Goal: Find specific page/section: Find specific page/section

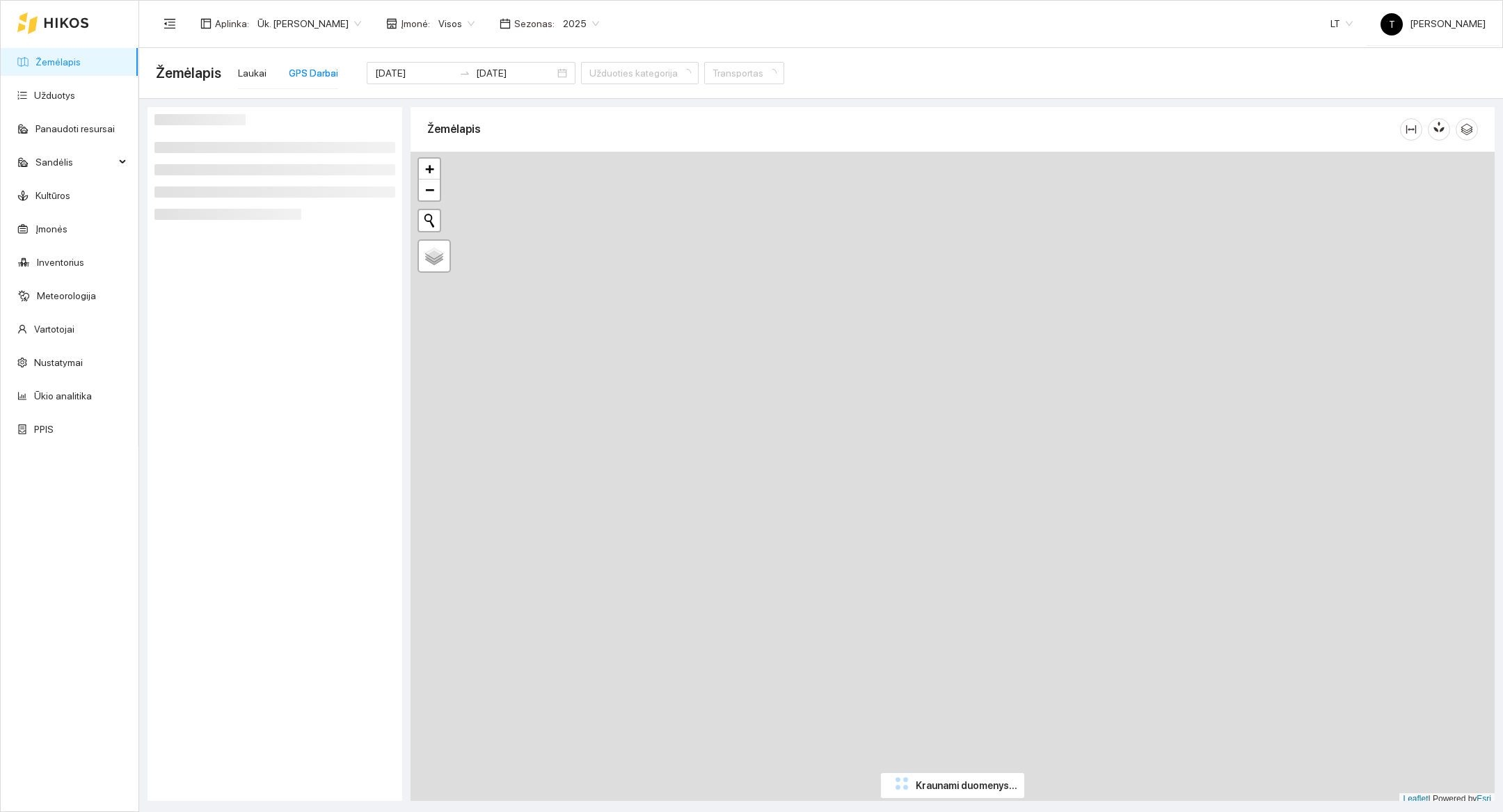
type input "[DATE]"
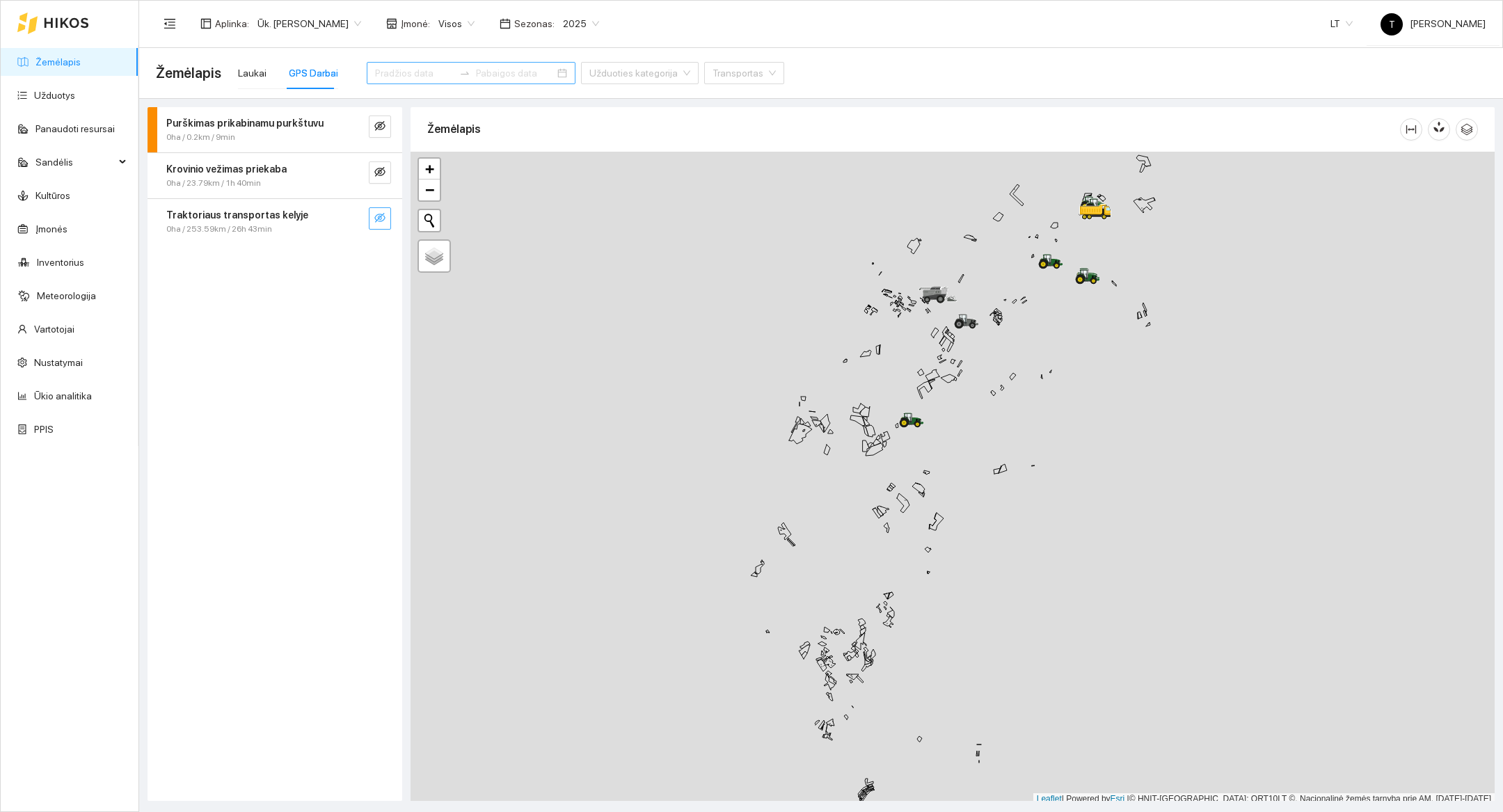
click at [383, 222] on icon "eye-invisible" at bounding box center [380, 218] width 11 height 11
click at [356, 217] on icon "search" at bounding box center [352, 218] width 11 height 11
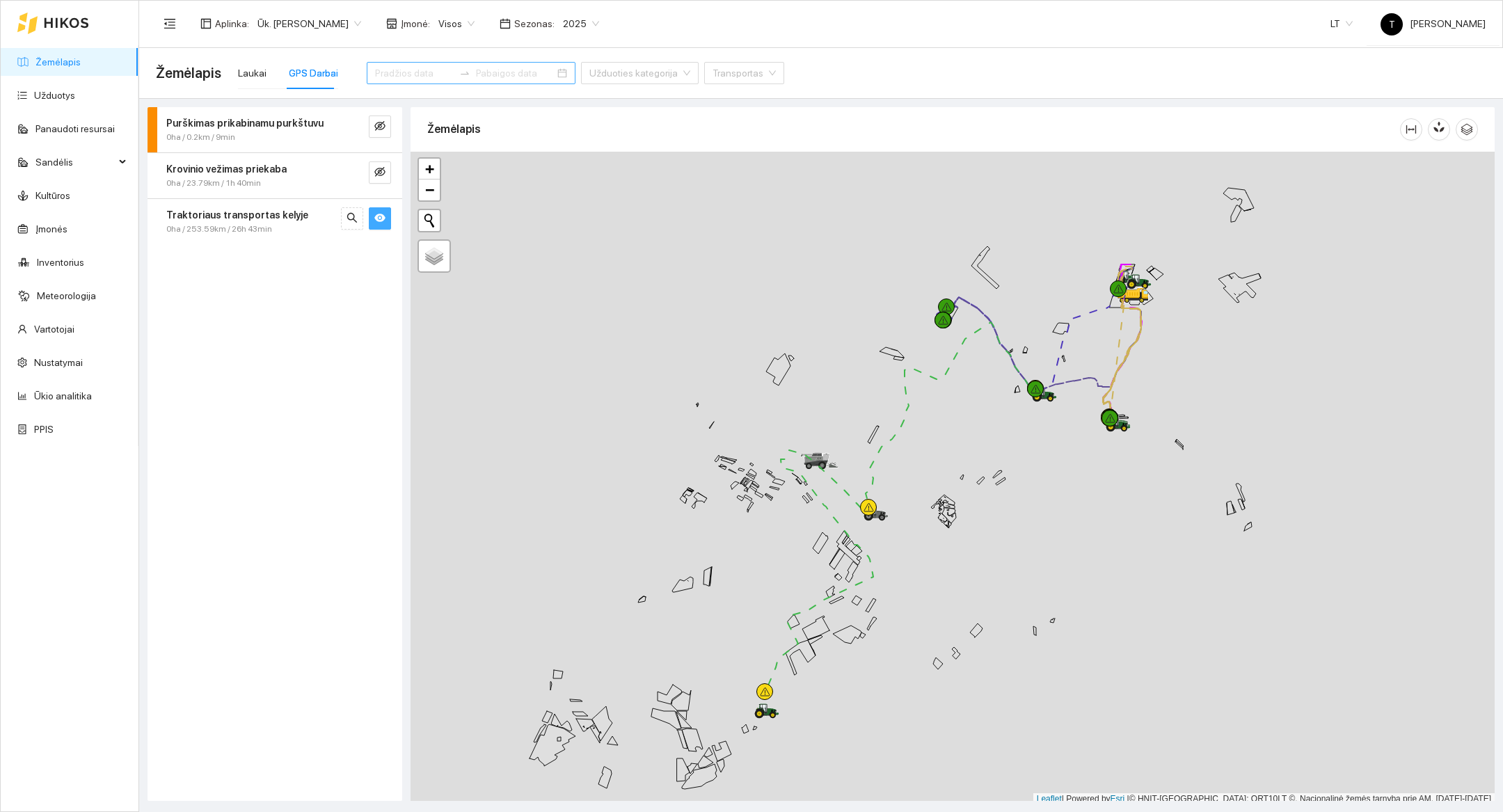
click at [1167, 388] on div at bounding box center [953, 478] width 1084 height 654
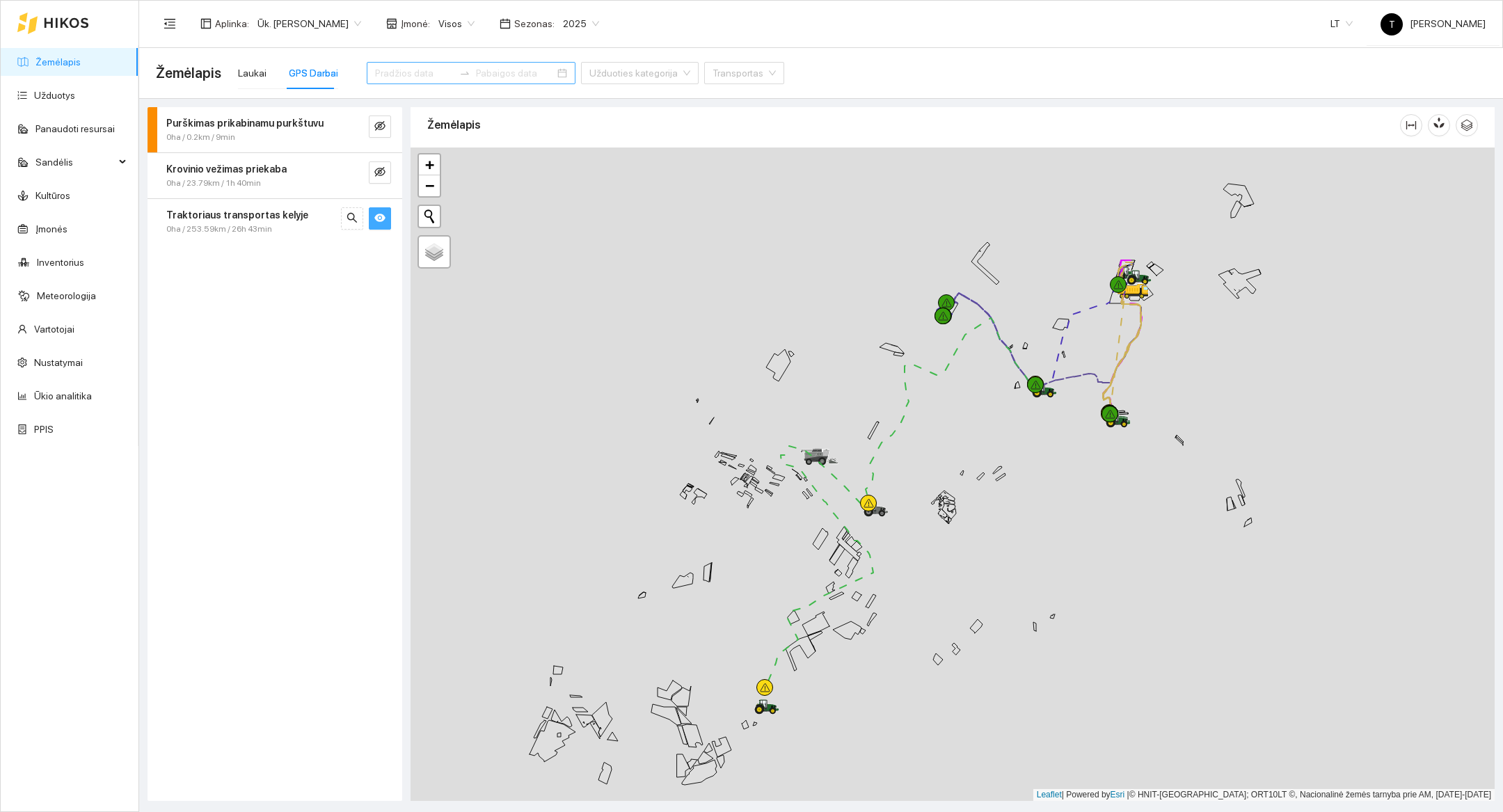
click at [1167, 388] on div at bounding box center [953, 473] width 1084 height 654
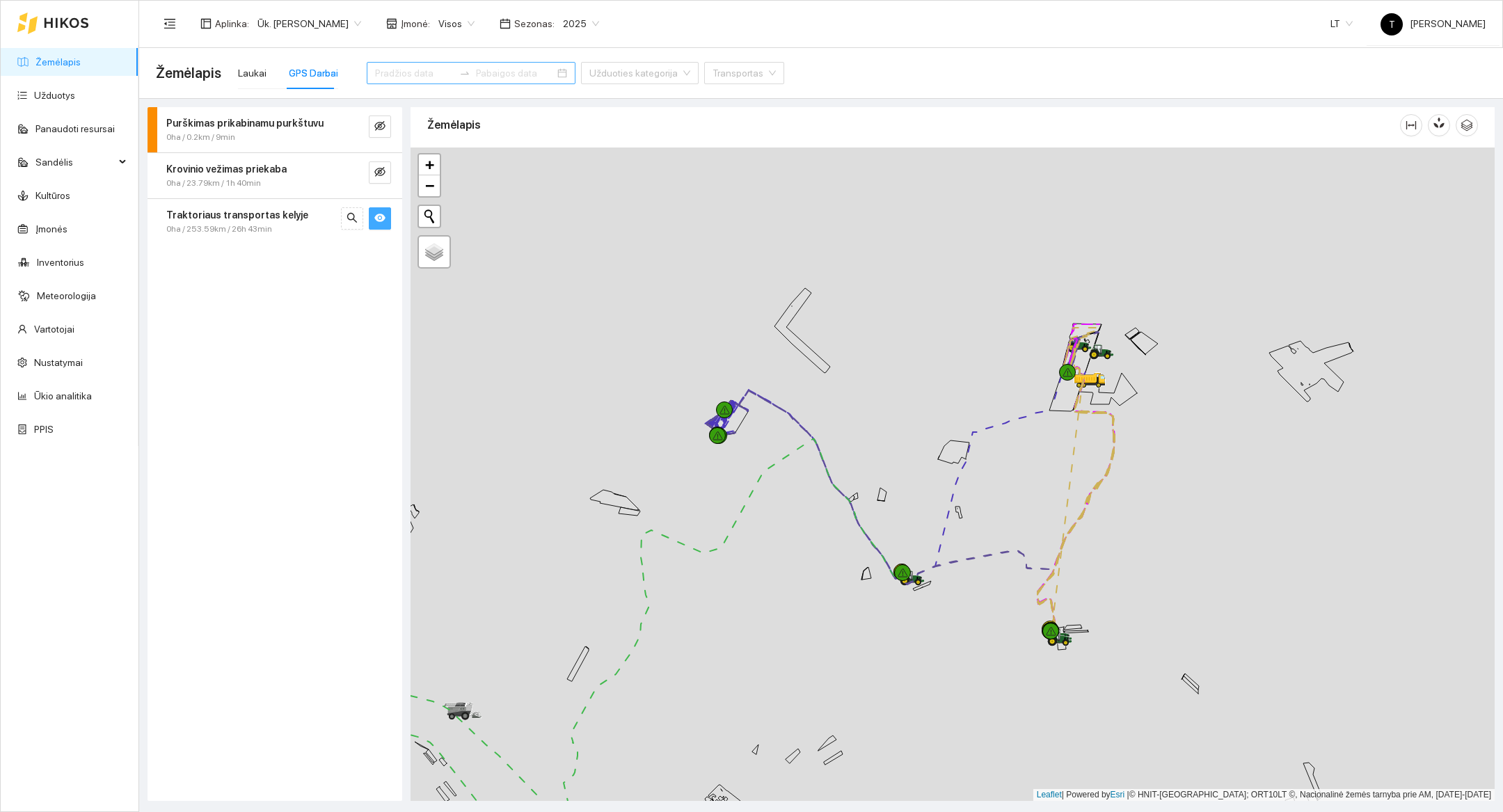
drag, startPoint x: 1161, startPoint y: 304, endPoint x: 1157, endPoint y: 576, distance: 272.0
click at [1157, 576] on div at bounding box center [953, 473] width 1084 height 654
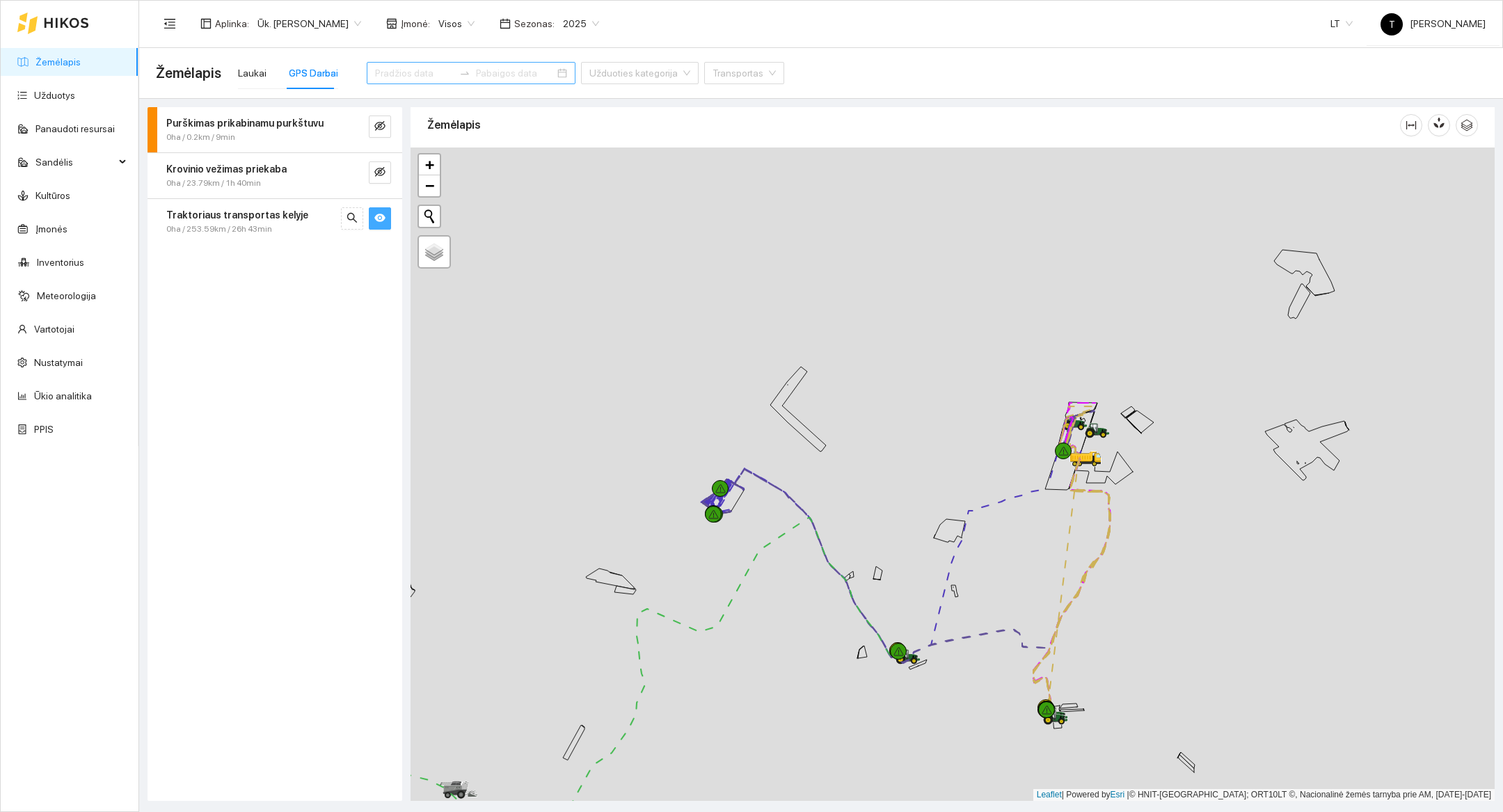
click at [1157, 572] on div at bounding box center [953, 473] width 1084 height 654
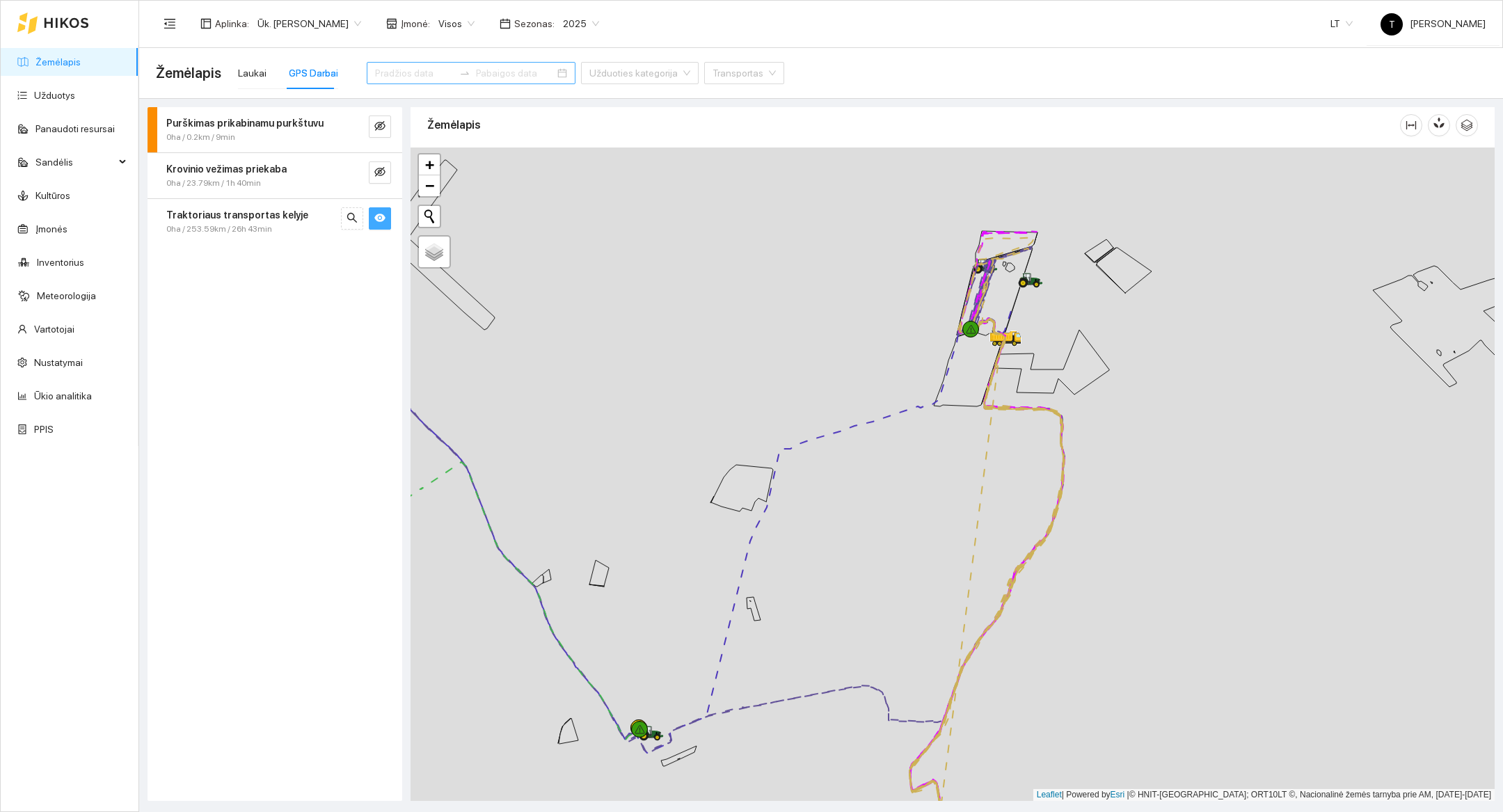
click at [1136, 476] on div at bounding box center [953, 473] width 1084 height 654
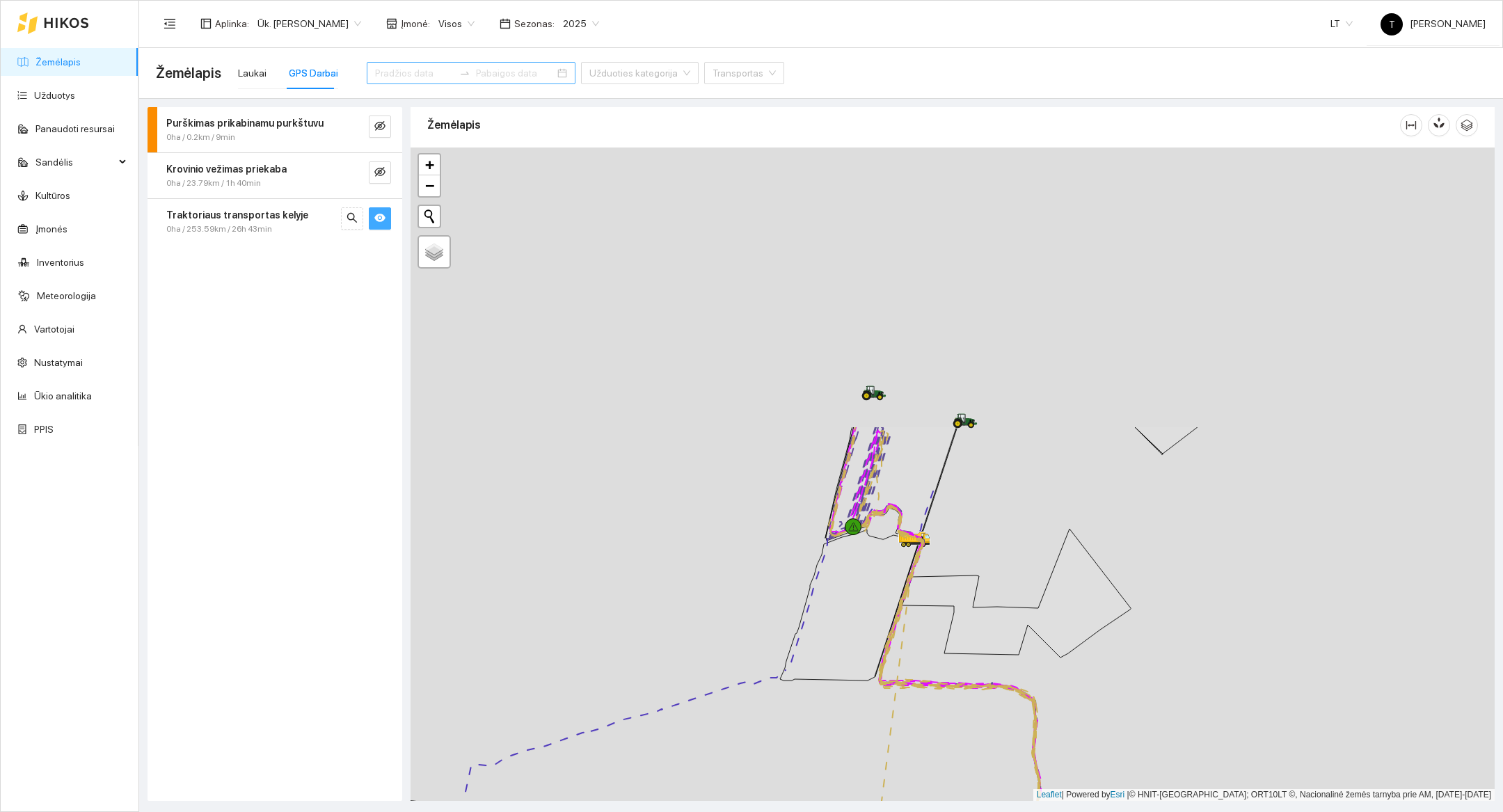
drag, startPoint x: 1050, startPoint y: 281, endPoint x: 1097, endPoint y: 625, distance: 347.2
click at [1097, 625] on icon at bounding box center [1016, 593] width 229 height 129
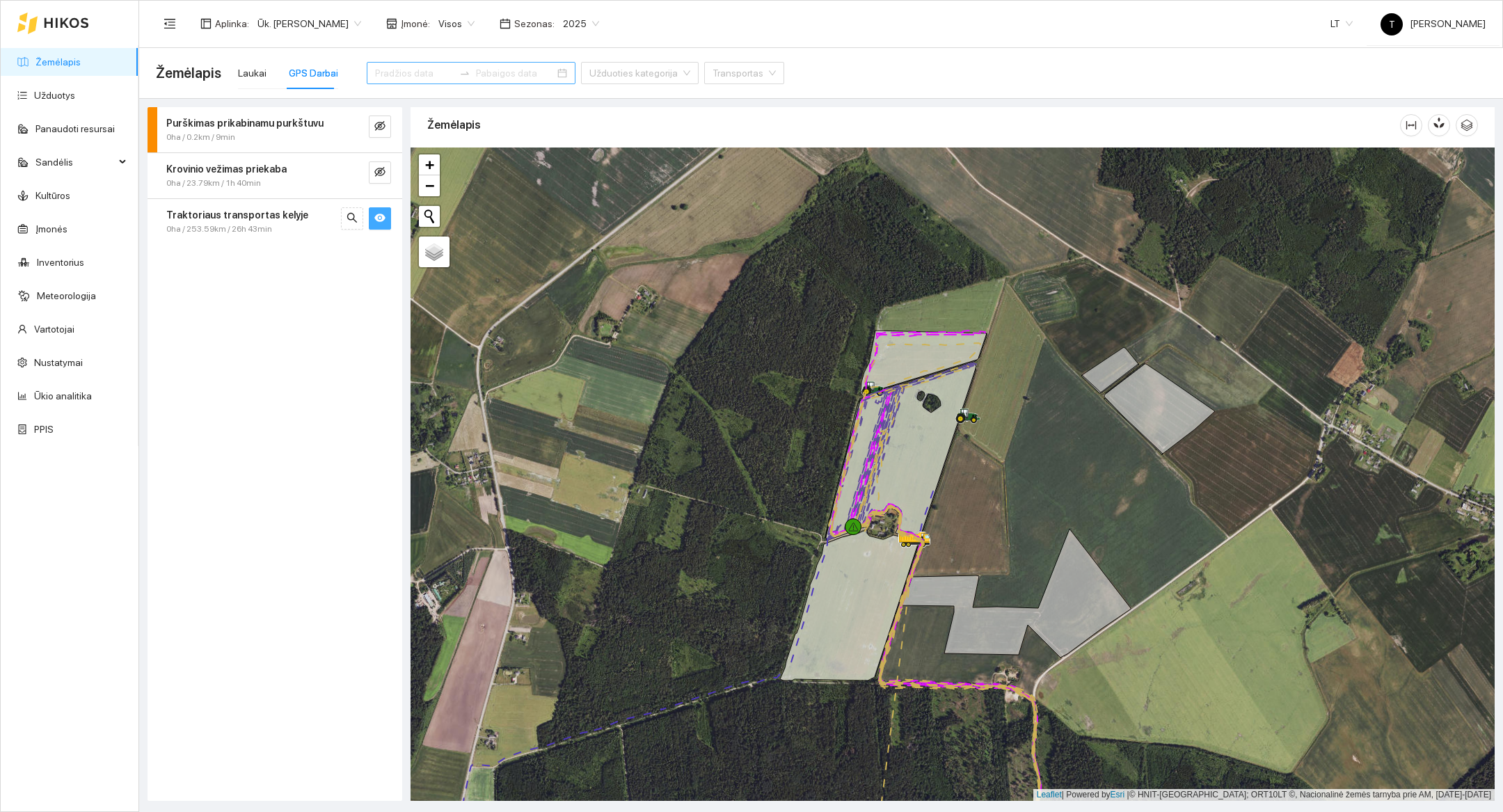
click at [1000, 478] on div at bounding box center [953, 473] width 1084 height 654
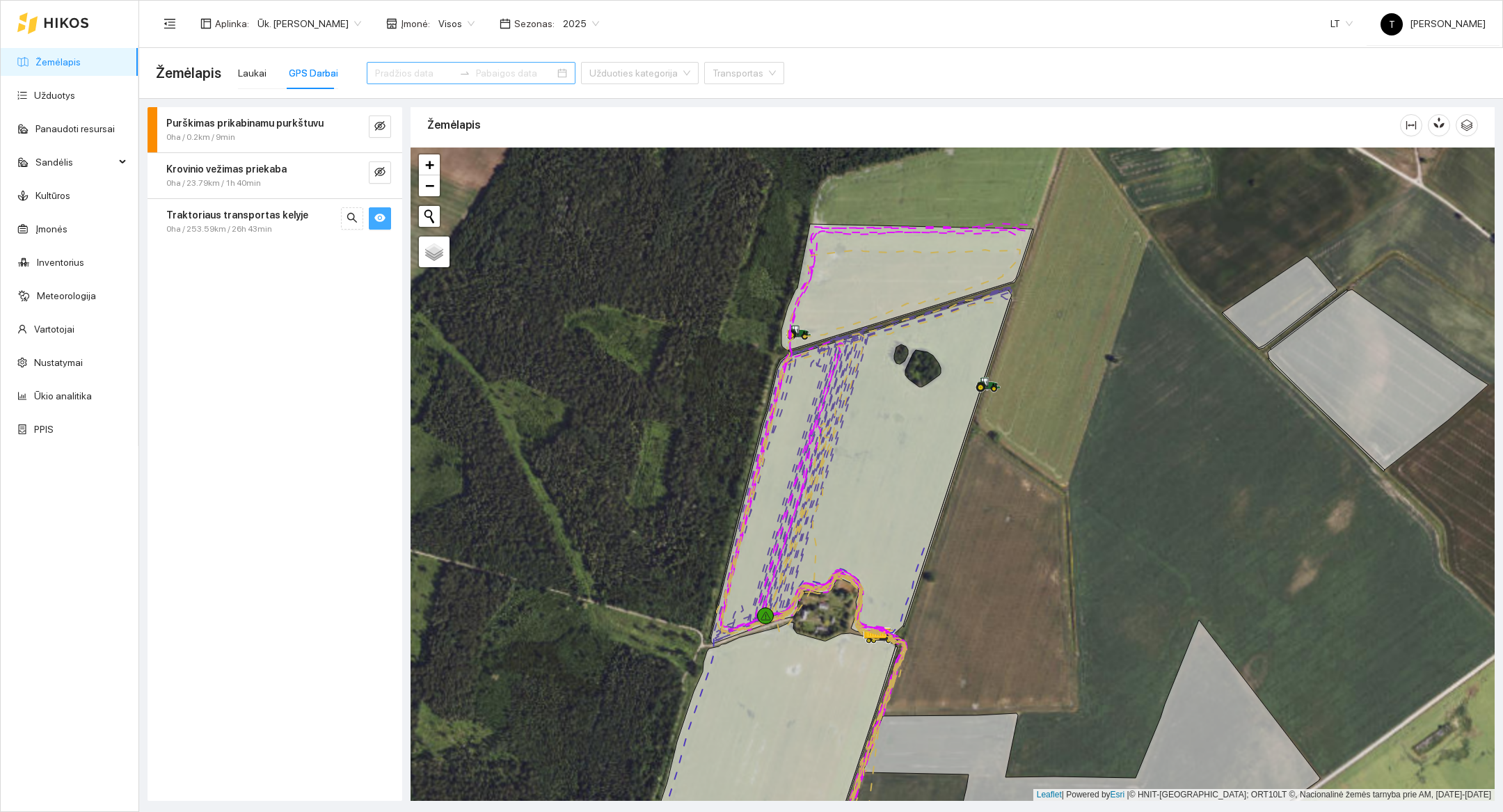
drag, startPoint x: 1000, startPoint y: 478, endPoint x: 1058, endPoint y: 520, distance: 71.6
click at [1058, 520] on div at bounding box center [953, 473] width 1084 height 654
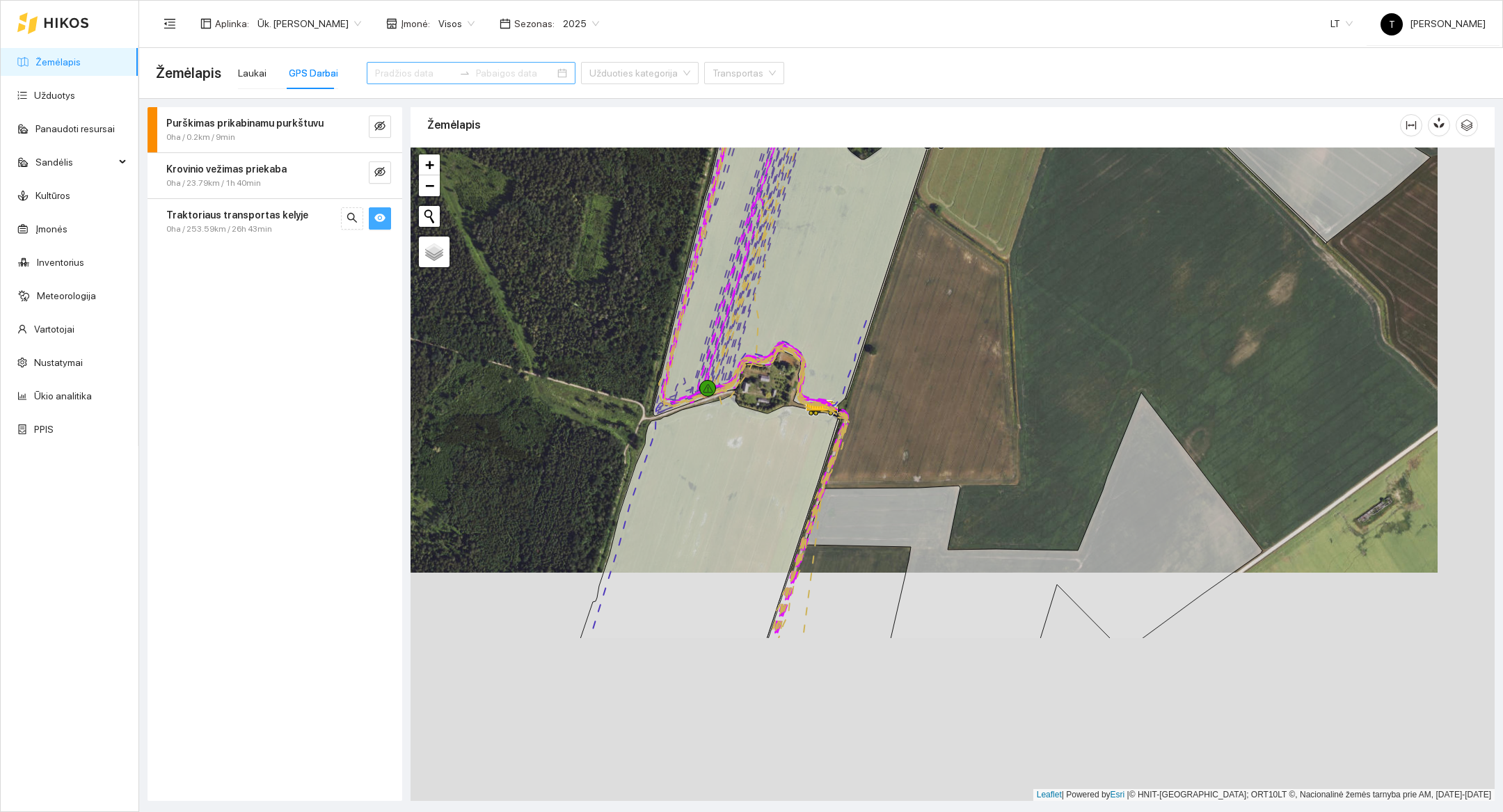
drag, startPoint x: 1072, startPoint y: 539, endPoint x: 1015, endPoint y: 314, distance: 232.1
click at [1015, 314] on div at bounding box center [953, 473] width 1084 height 654
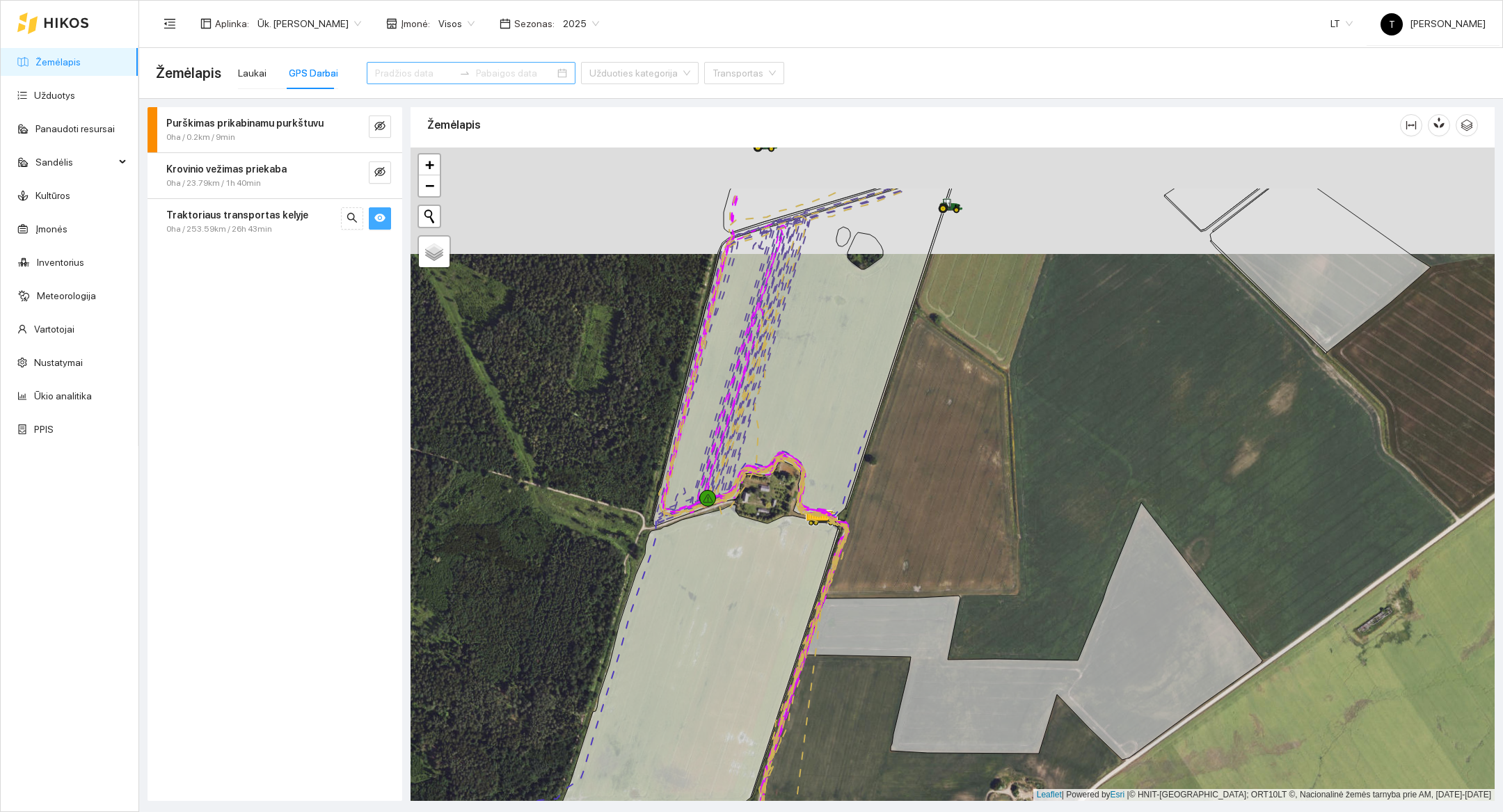
drag, startPoint x: 967, startPoint y: 397, endPoint x: 966, endPoint y: 502, distance: 105.0
click at [966, 502] on div at bounding box center [953, 473] width 1084 height 654
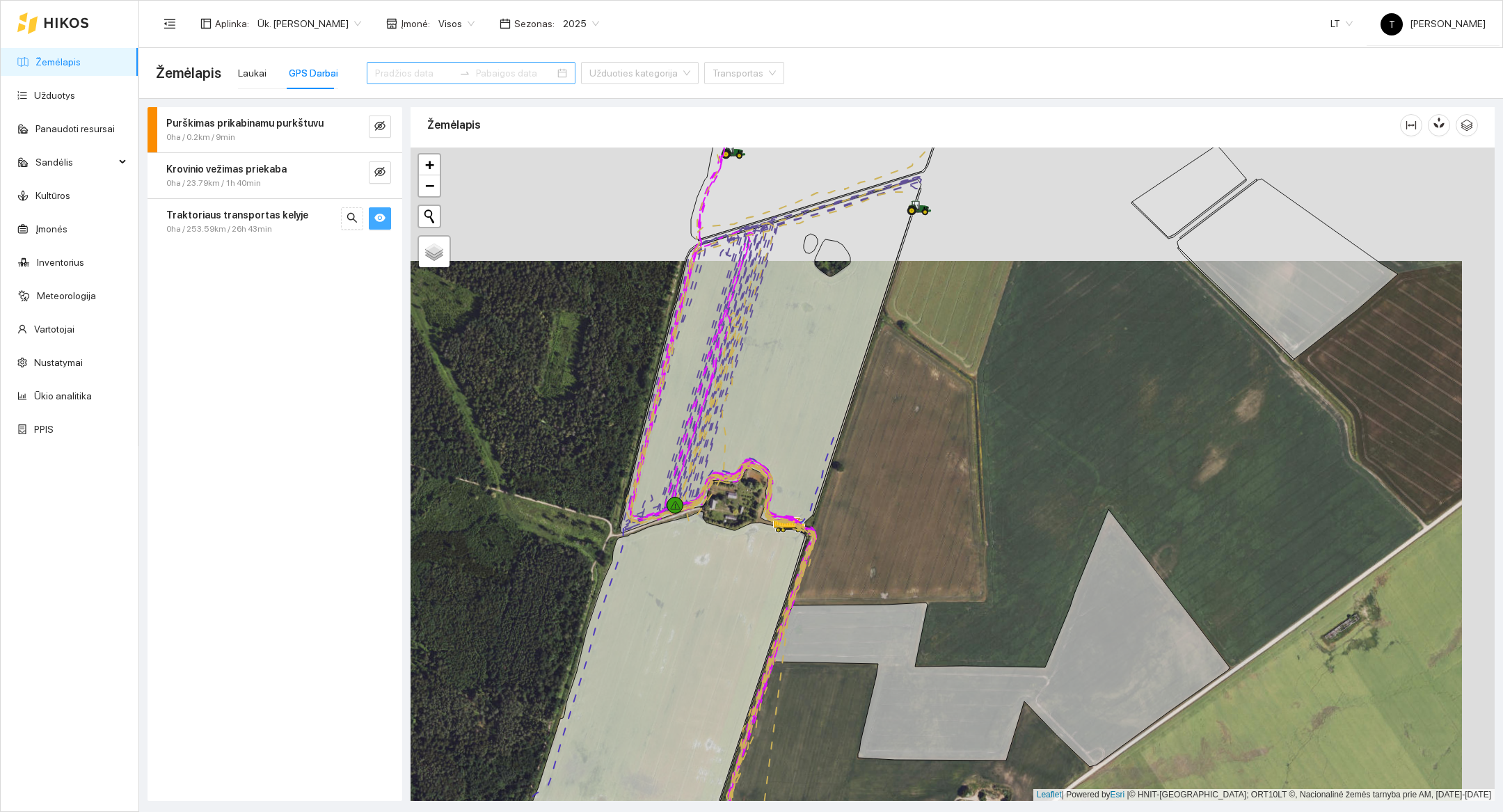
drag, startPoint x: 1013, startPoint y: 354, endPoint x: 979, endPoint y: 363, distance: 35.2
click at [979, 363] on div at bounding box center [953, 473] width 1084 height 654
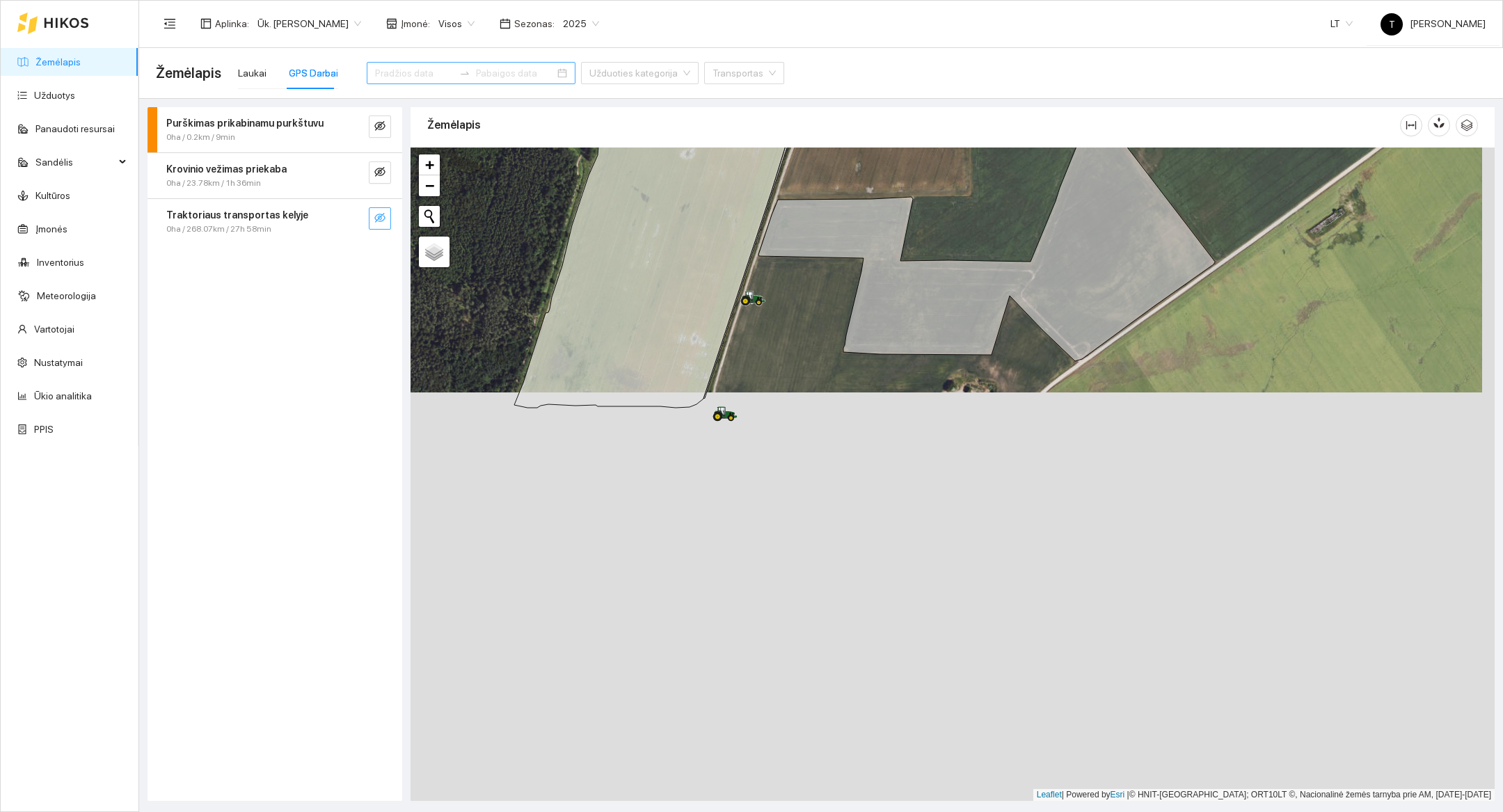
drag, startPoint x: 1011, startPoint y: 554, endPoint x: 998, endPoint y: 142, distance: 412.2
click at [998, 142] on div "Žemėlapis" at bounding box center [953, 450] width 1084 height 693
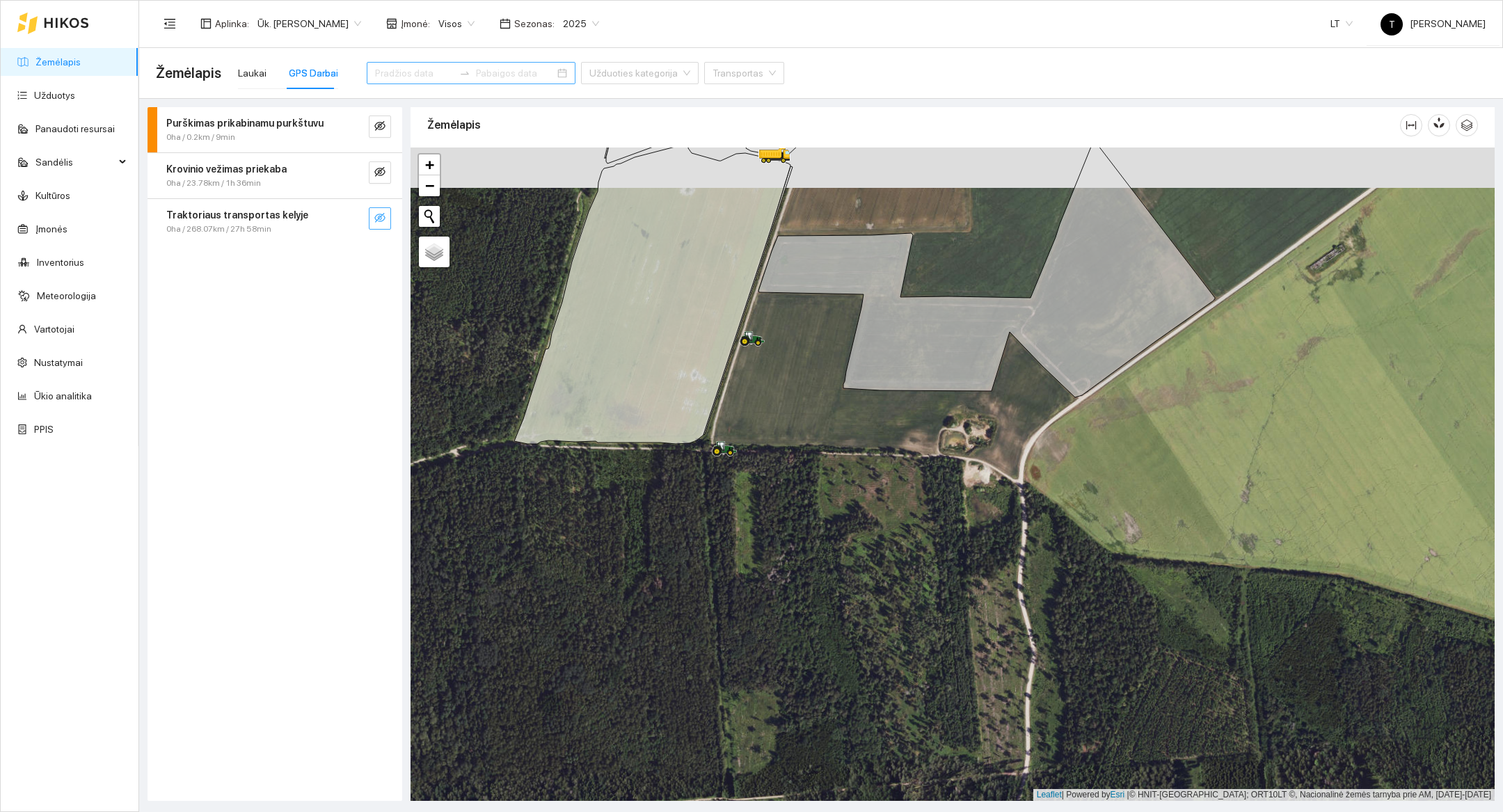
drag, startPoint x: 1027, startPoint y: 374, endPoint x: 1027, endPoint y: 415, distance: 41.0
click at [1027, 415] on div at bounding box center [953, 473] width 1084 height 654
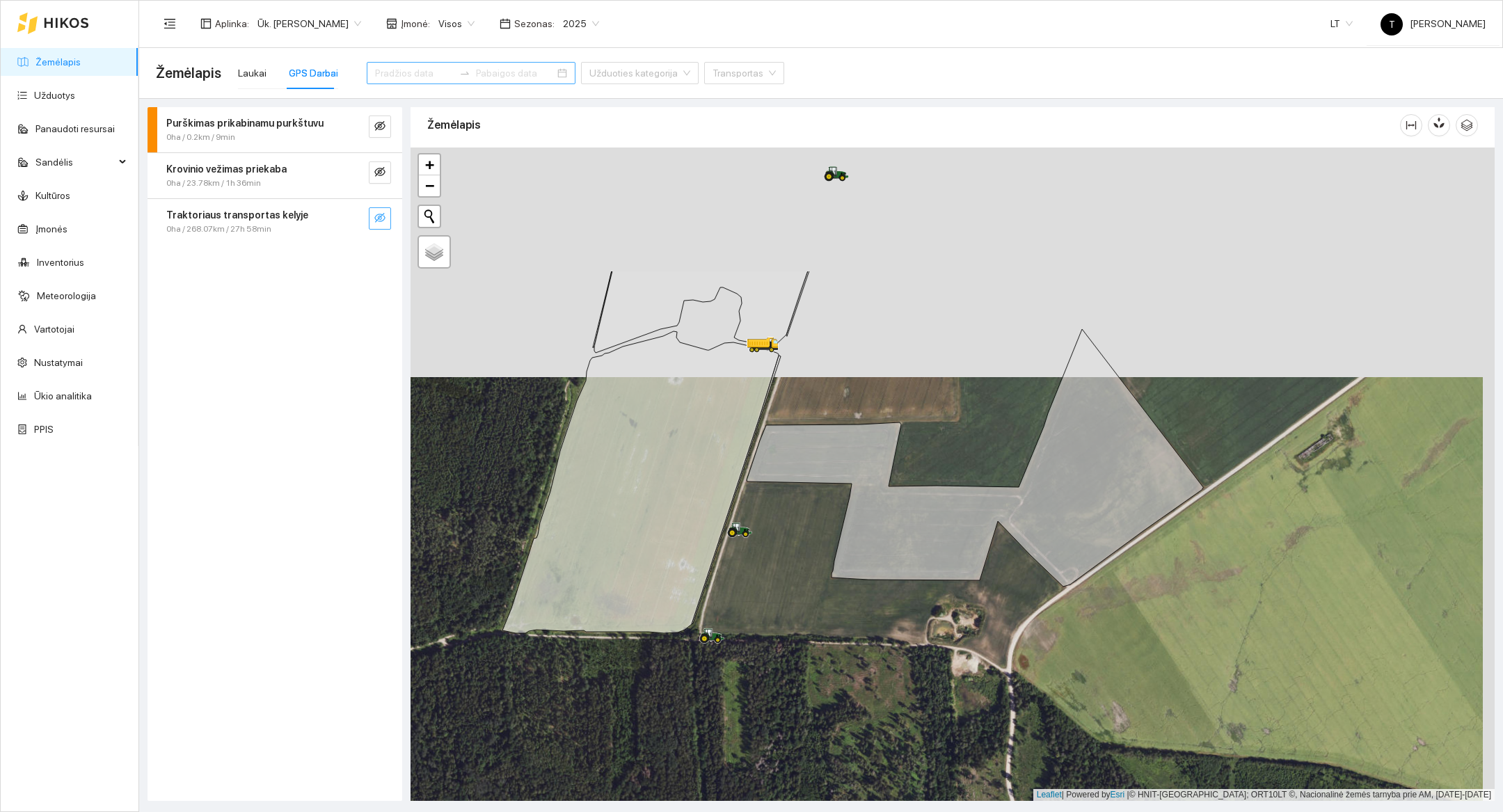
drag, startPoint x: 1027, startPoint y: 415, endPoint x: 1015, endPoint y: 604, distance: 189.4
click at [1015, 604] on div at bounding box center [953, 473] width 1084 height 654
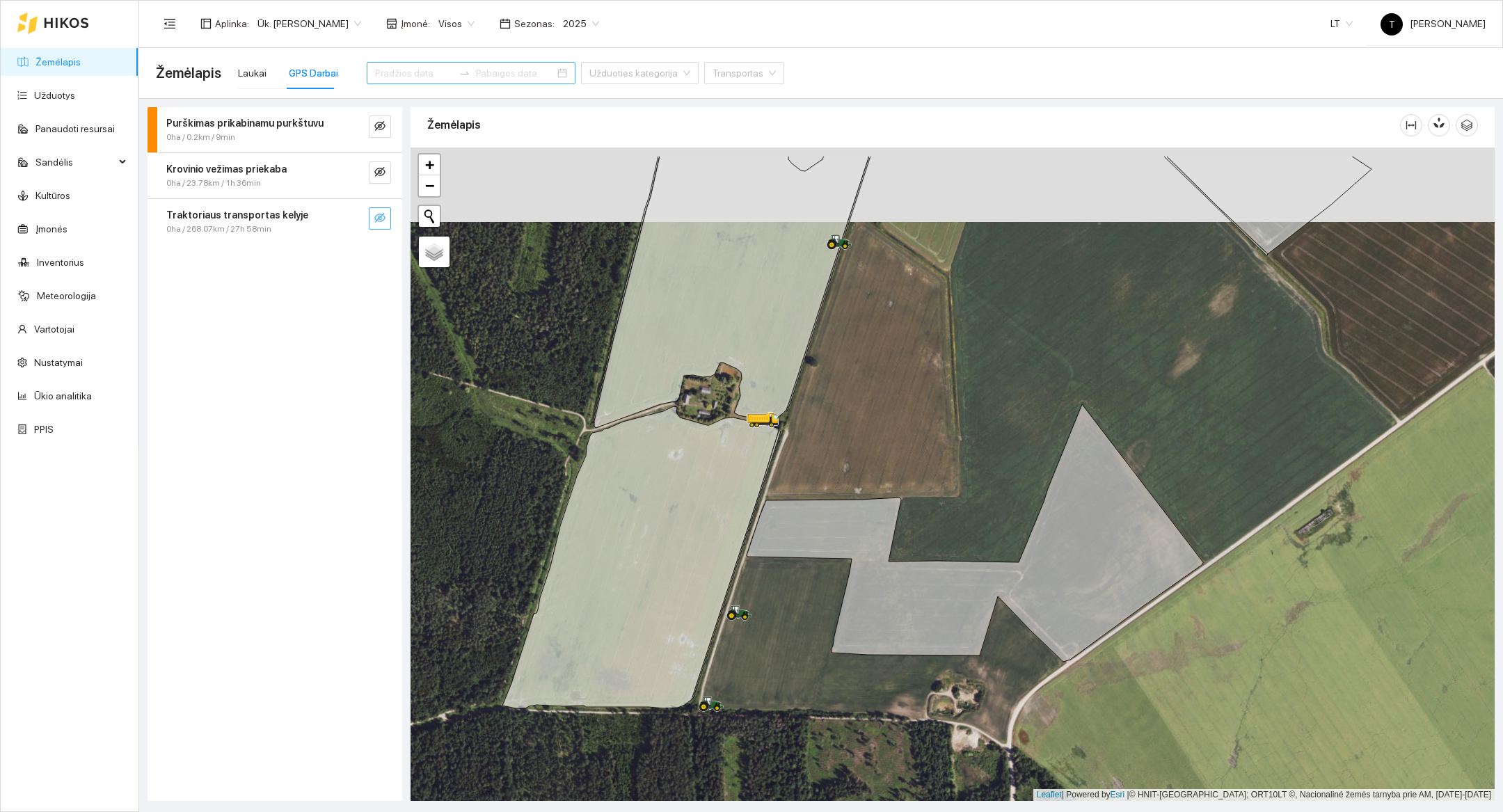
drag, startPoint x: 869, startPoint y: 211, endPoint x: 868, endPoint y: 283, distance: 72.0
click at [868, 283] on div at bounding box center [953, 473] width 1084 height 654
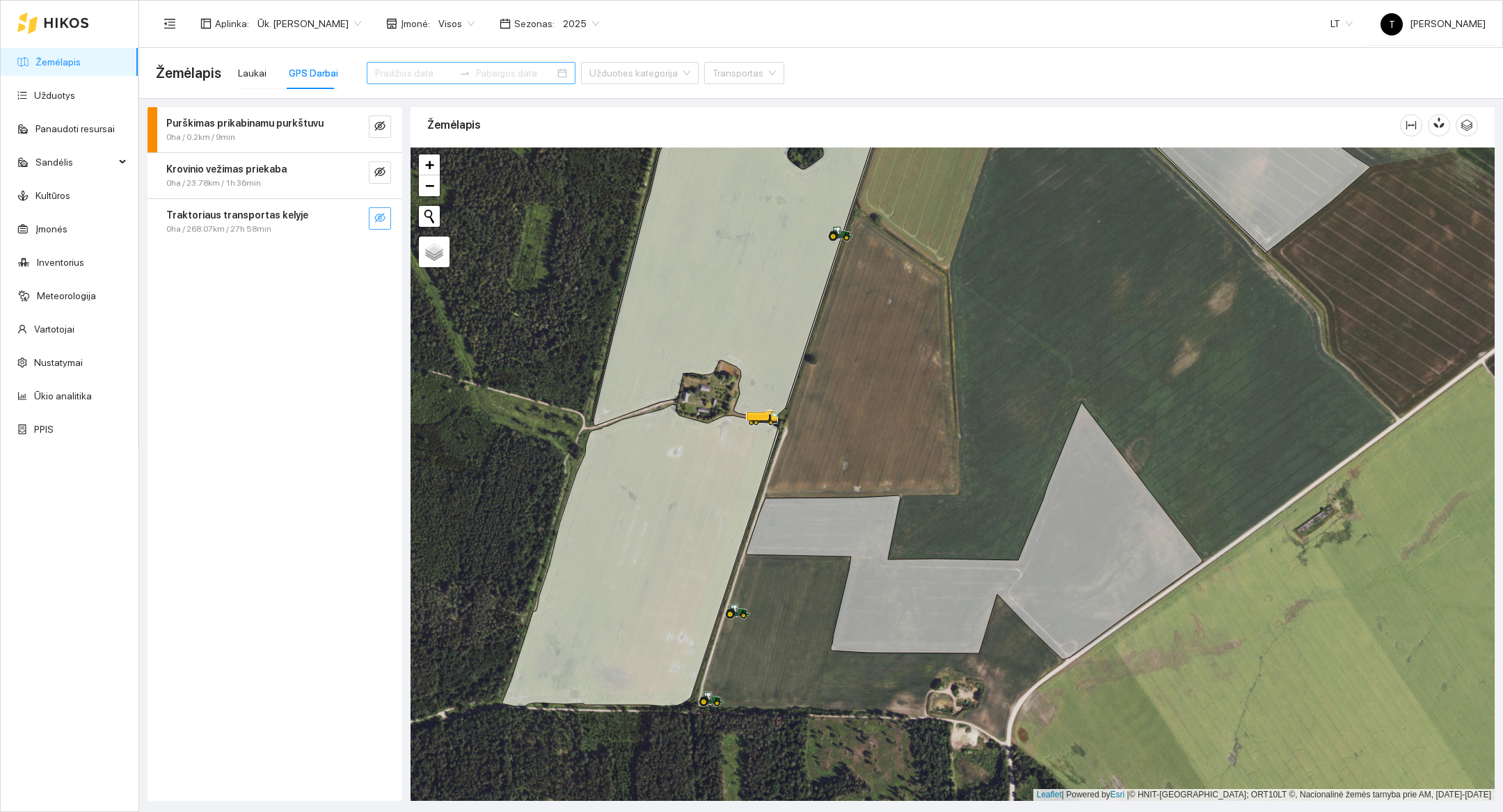
click at [868, 279] on div at bounding box center [953, 473] width 1084 height 654
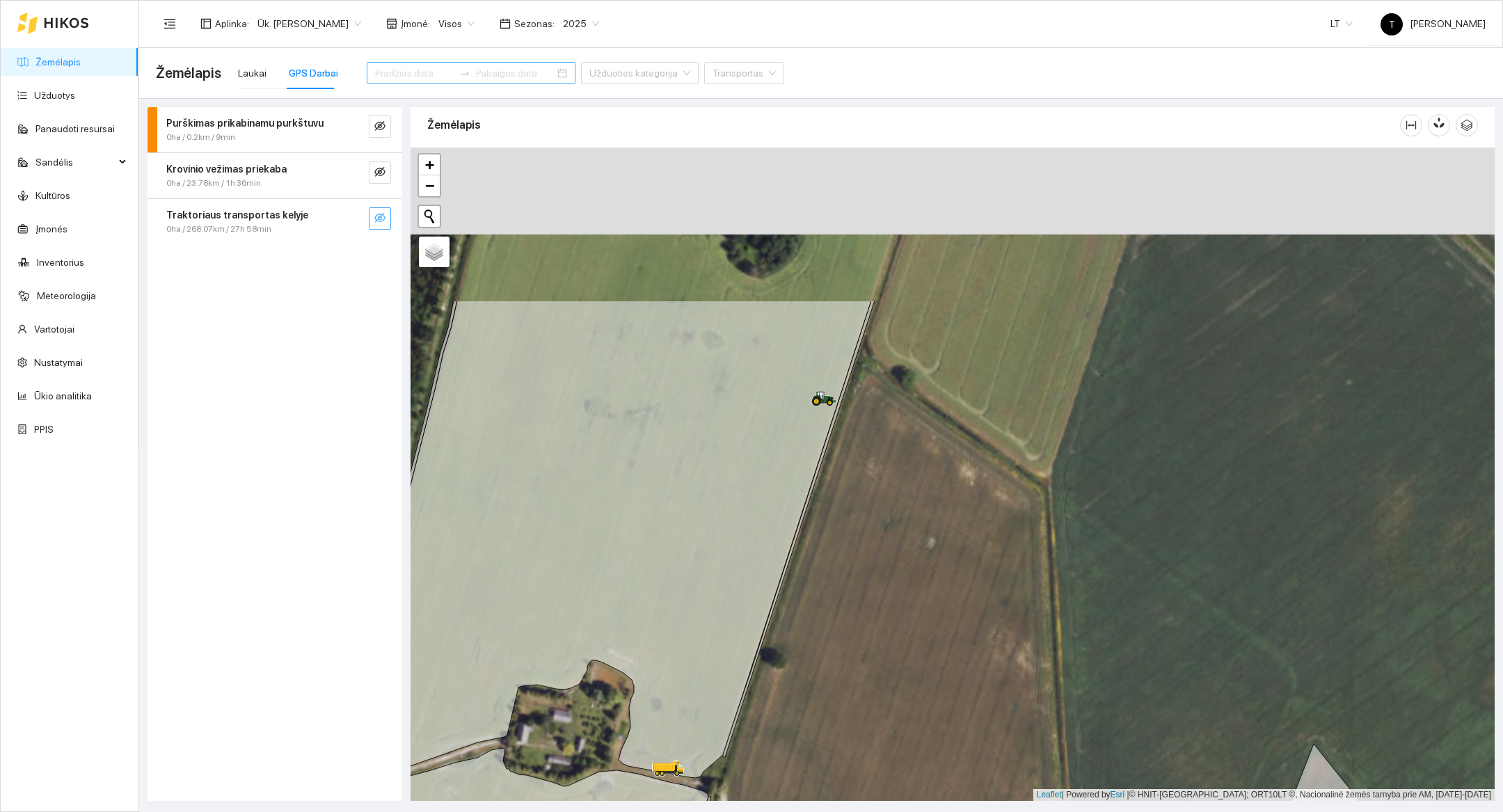
drag, startPoint x: 868, startPoint y: 279, endPoint x: 906, endPoint y: 574, distance: 297.4
click at [906, 575] on div at bounding box center [953, 473] width 1084 height 654
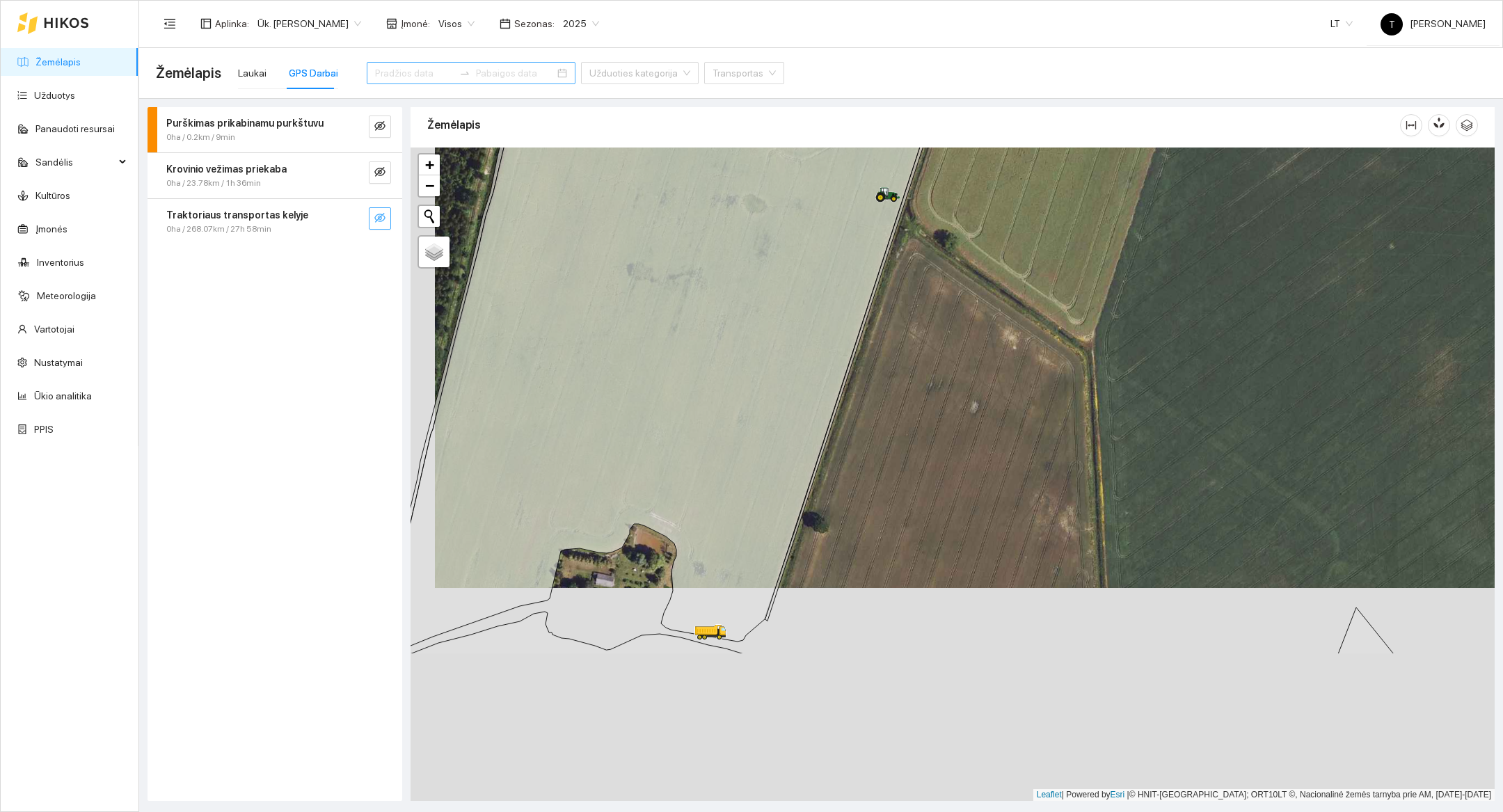
drag, startPoint x: 906, startPoint y: 574, endPoint x: 931, endPoint y: 361, distance: 214.5
click at [931, 361] on div at bounding box center [953, 473] width 1084 height 654
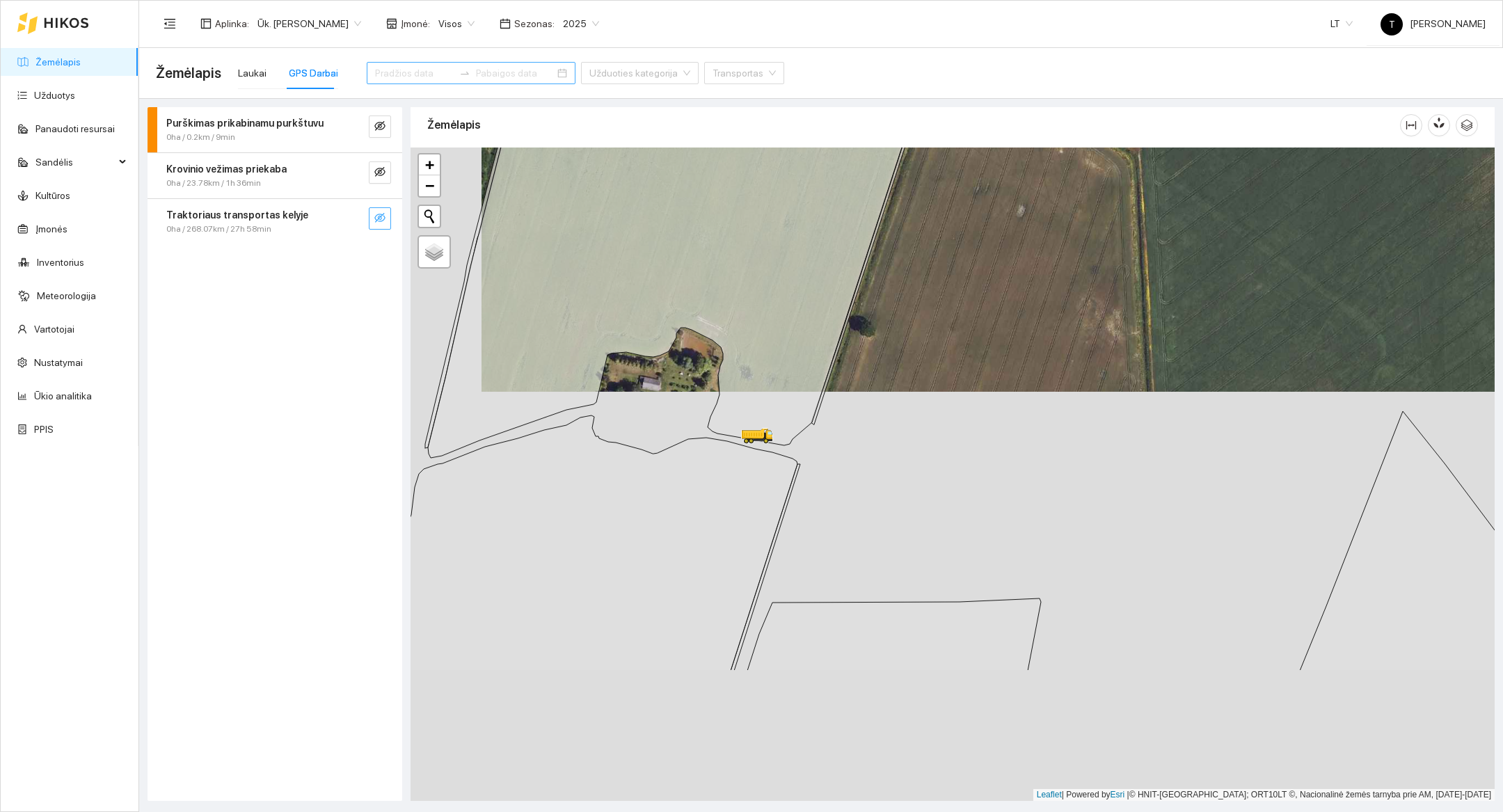
drag, startPoint x: 931, startPoint y: 361, endPoint x: 978, endPoint y: 165, distance: 201.6
click at [978, 165] on div at bounding box center [953, 473] width 1084 height 654
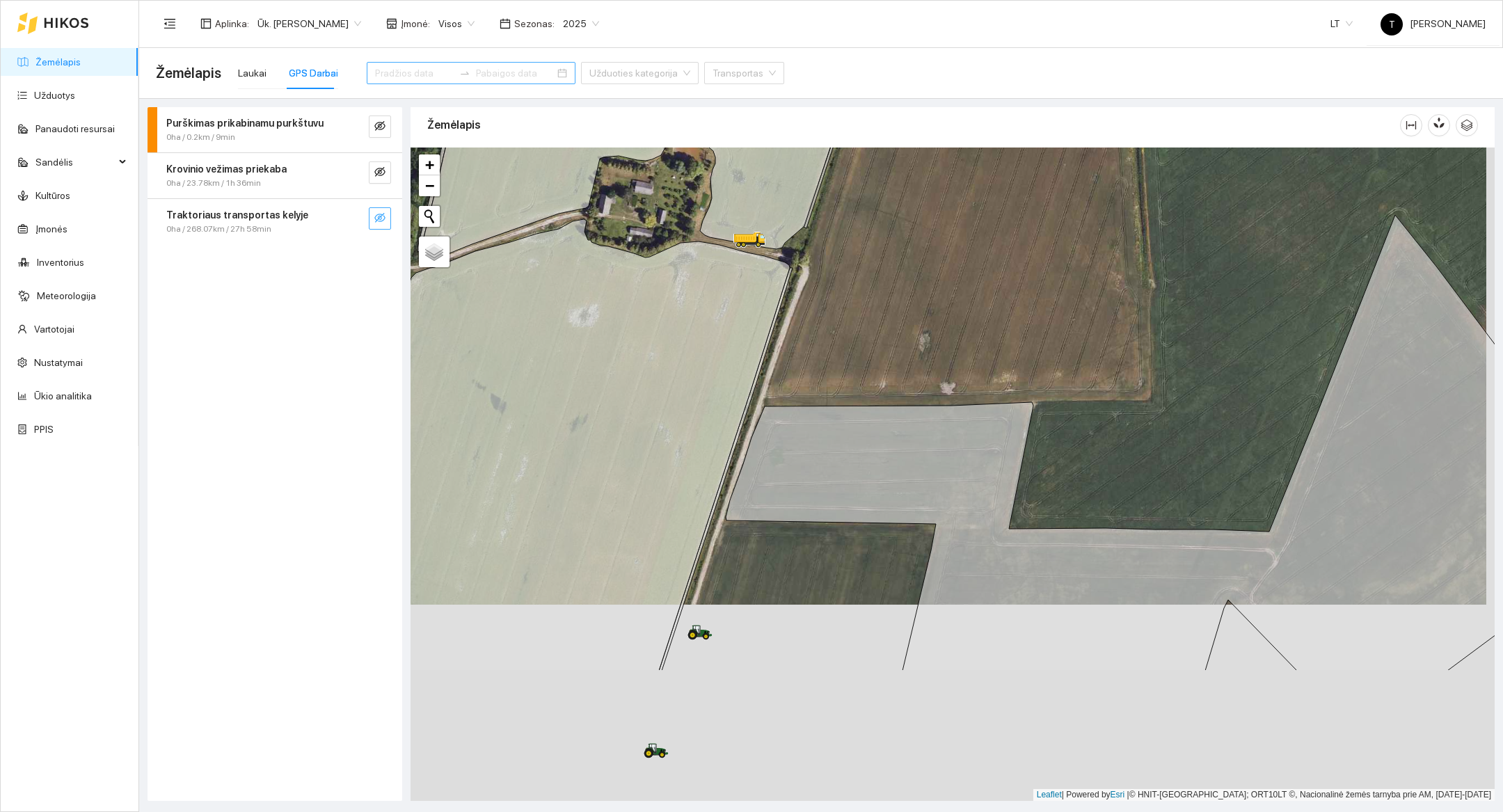
drag, startPoint x: 1010, startPoint y: 494, endPoint x: 1001, endPoint y: 300, distance: 194.2
click at [1001, 300] on div at bounding box center [953, 473] width 1084 height 654
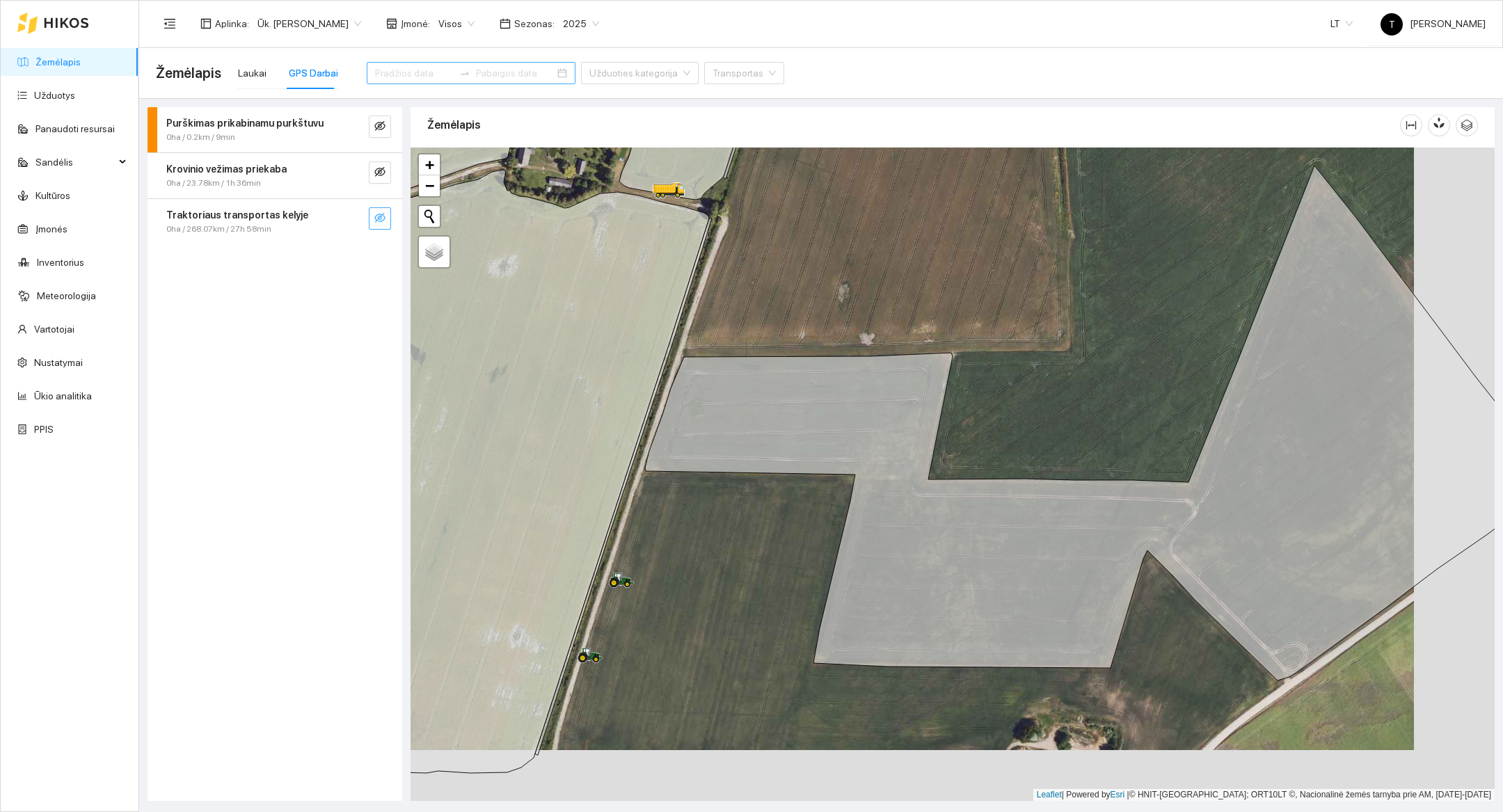
drag, startPoint x: 1235, startPoint y: 744, endPoint x: 1154, endPoint y: 693, distance: 95.7
click at [1154, 693] on div at bounding box center [953, 473] width 1084 height 654
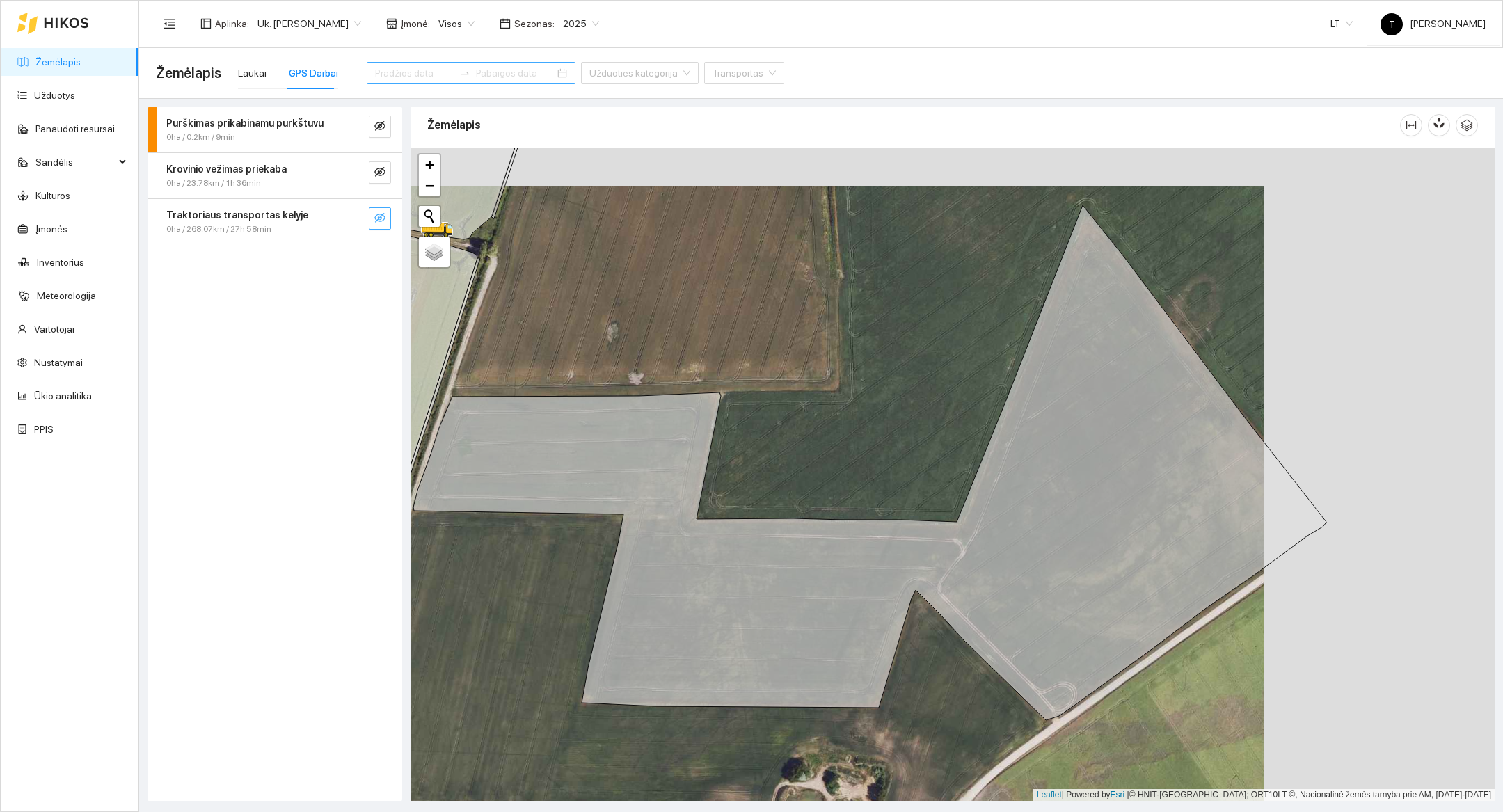
drag, startPoint x: 1154, startPoint y: 693, endPoint x: 922, endPoint y: 733, distance: 235.4
click at [922, 733] on div at bounding box center [953, 473] width 1084 height 654
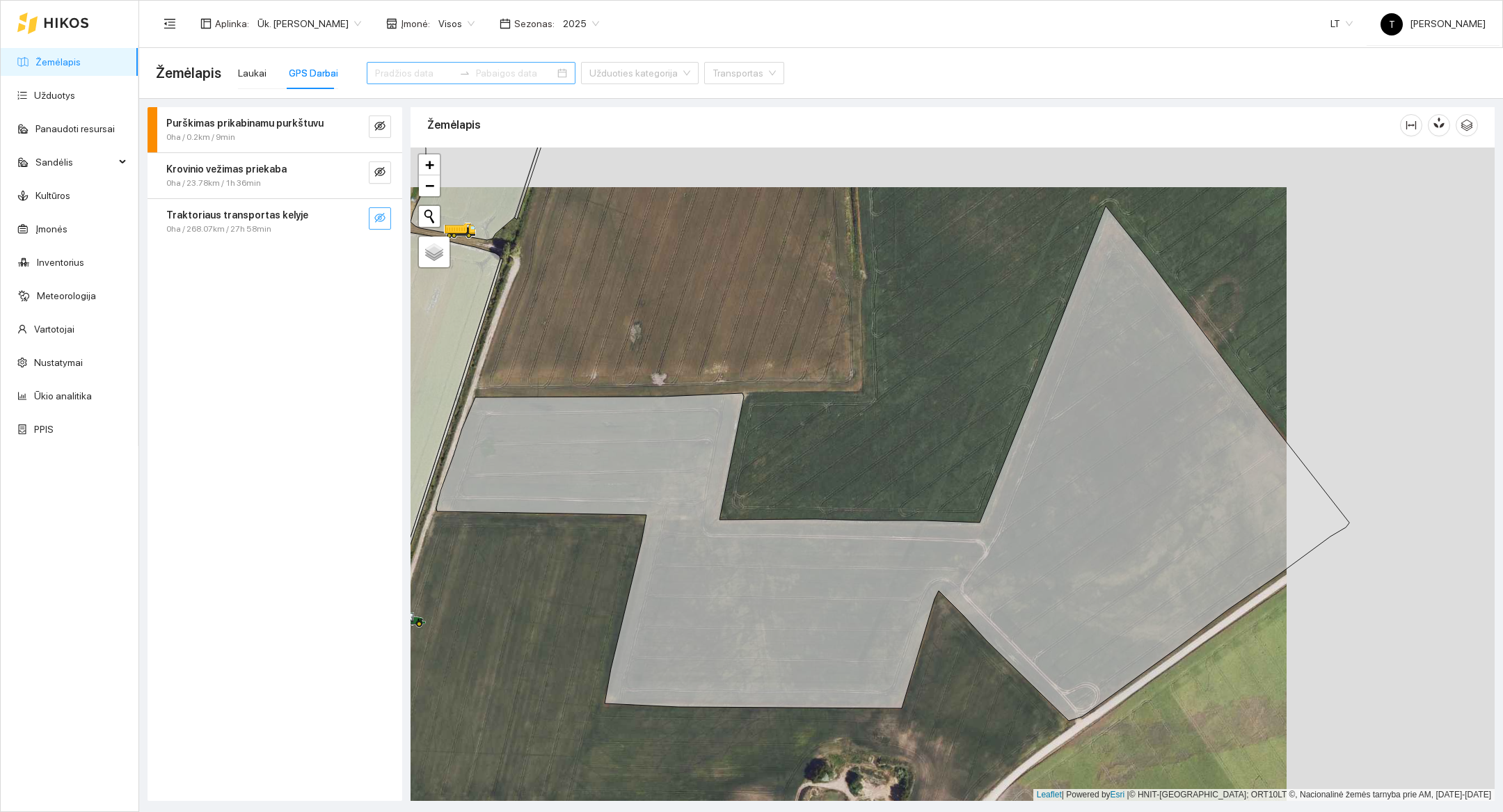
drag, startPoint x: 922, startPoint y: 733, endPoint x: 959, endPoint y: 733, distance: 37.0
click at [959, 733] on div at bounding box center [953, 473] width 1084 height 654
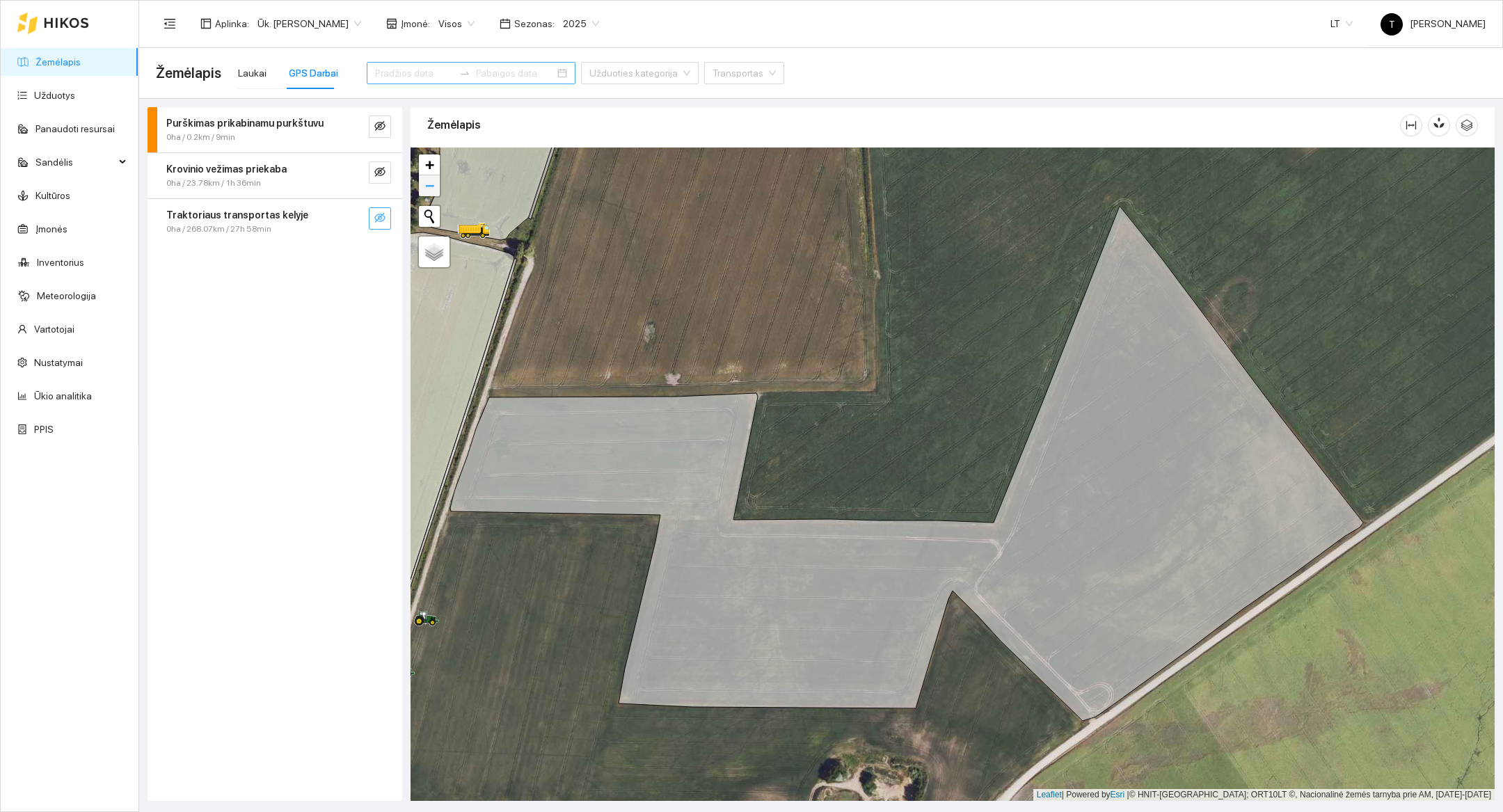
click at [429, 189] on span "−" at bounding box center [430, 185] width 9 height 17
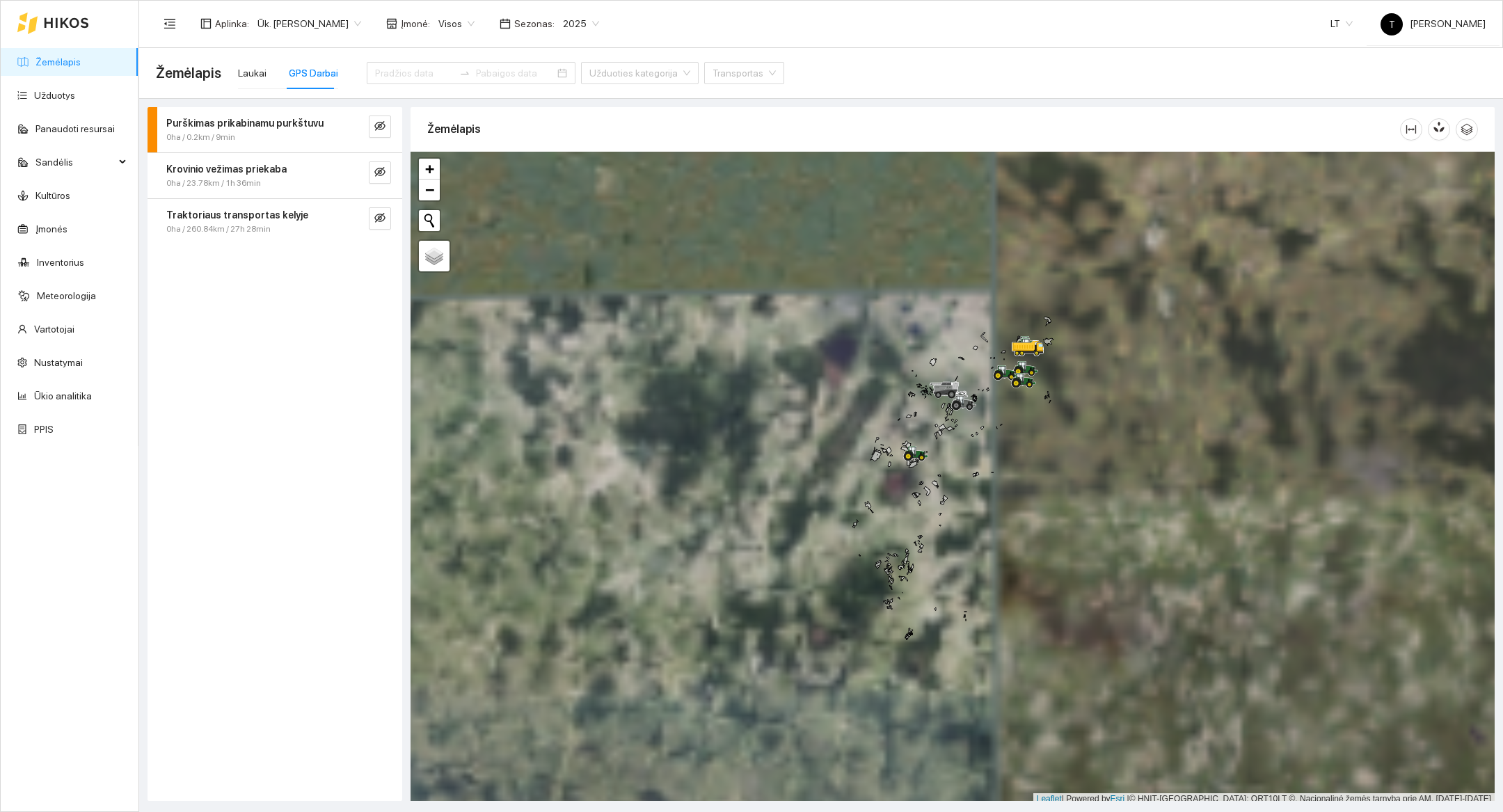
click at [729, 441] on div at bounding box center [953, 478] width 1084 height 654
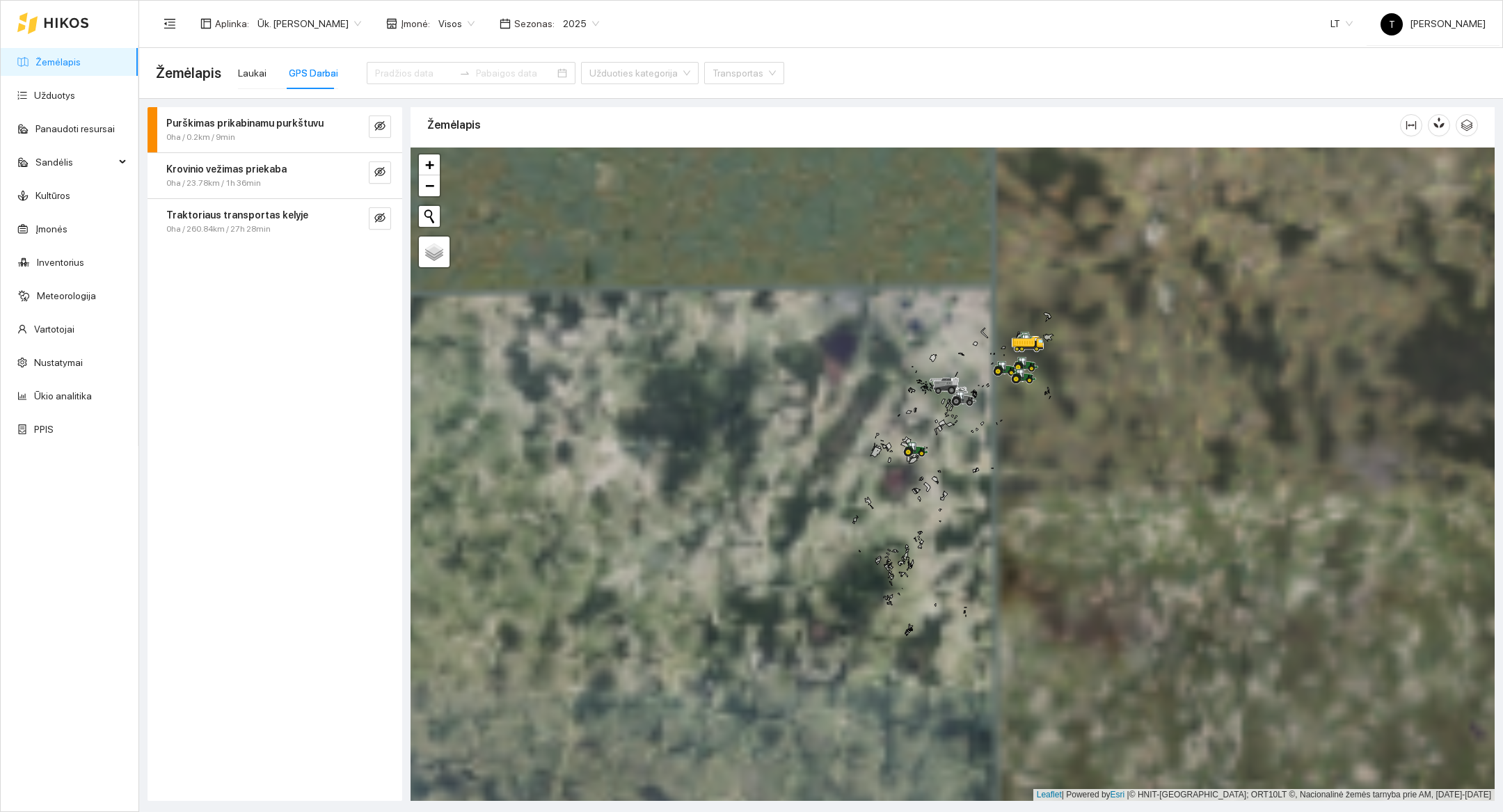
click at [729, 441] on div at bounding box center [953, 473] width 1084 height 654
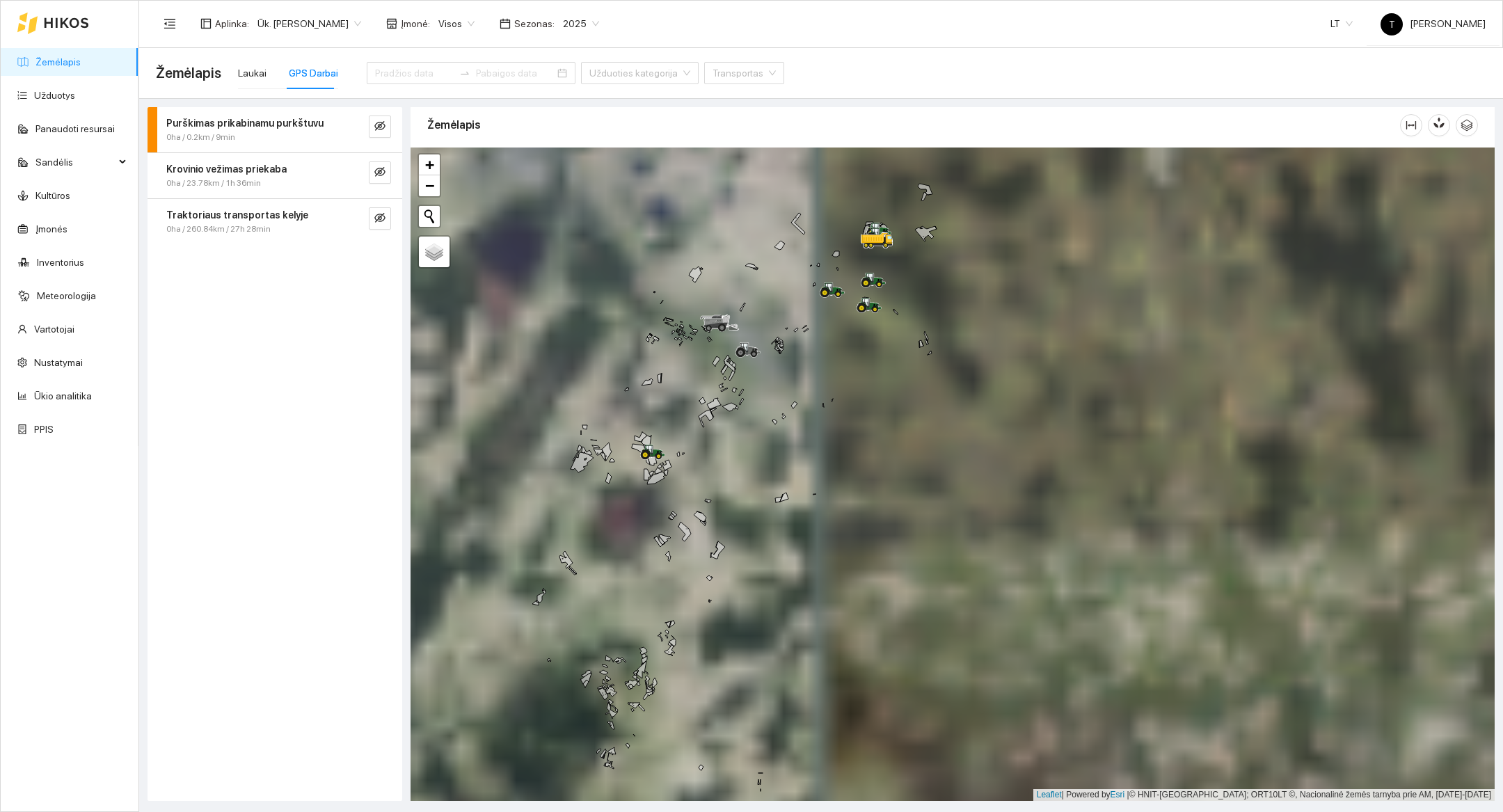
click at [729, 314] on div at bounding box center [953, 473] width 1084 height 654
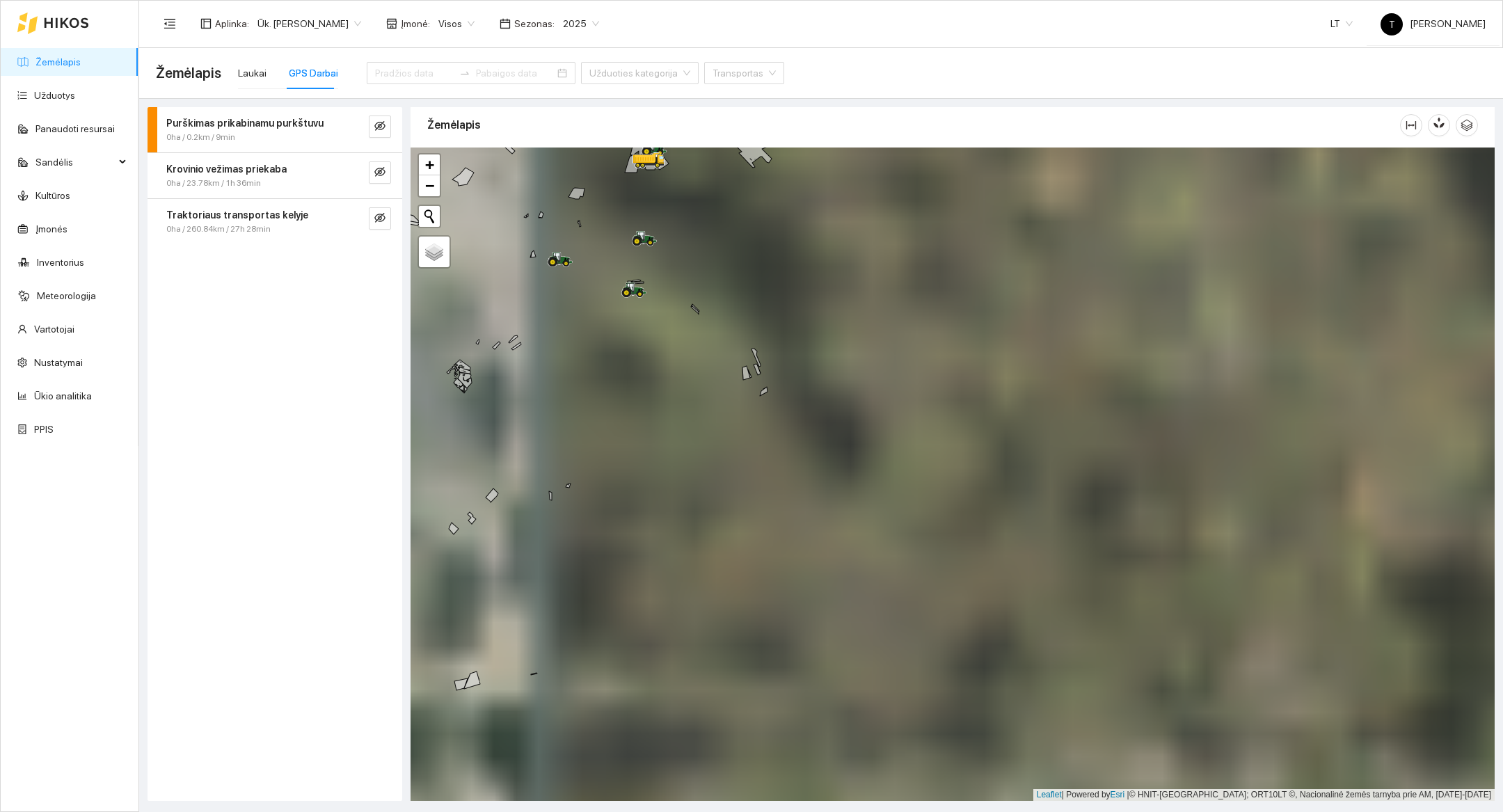
click at [729, 254] on div at bounding box center [953, 473] width 1084 height 654
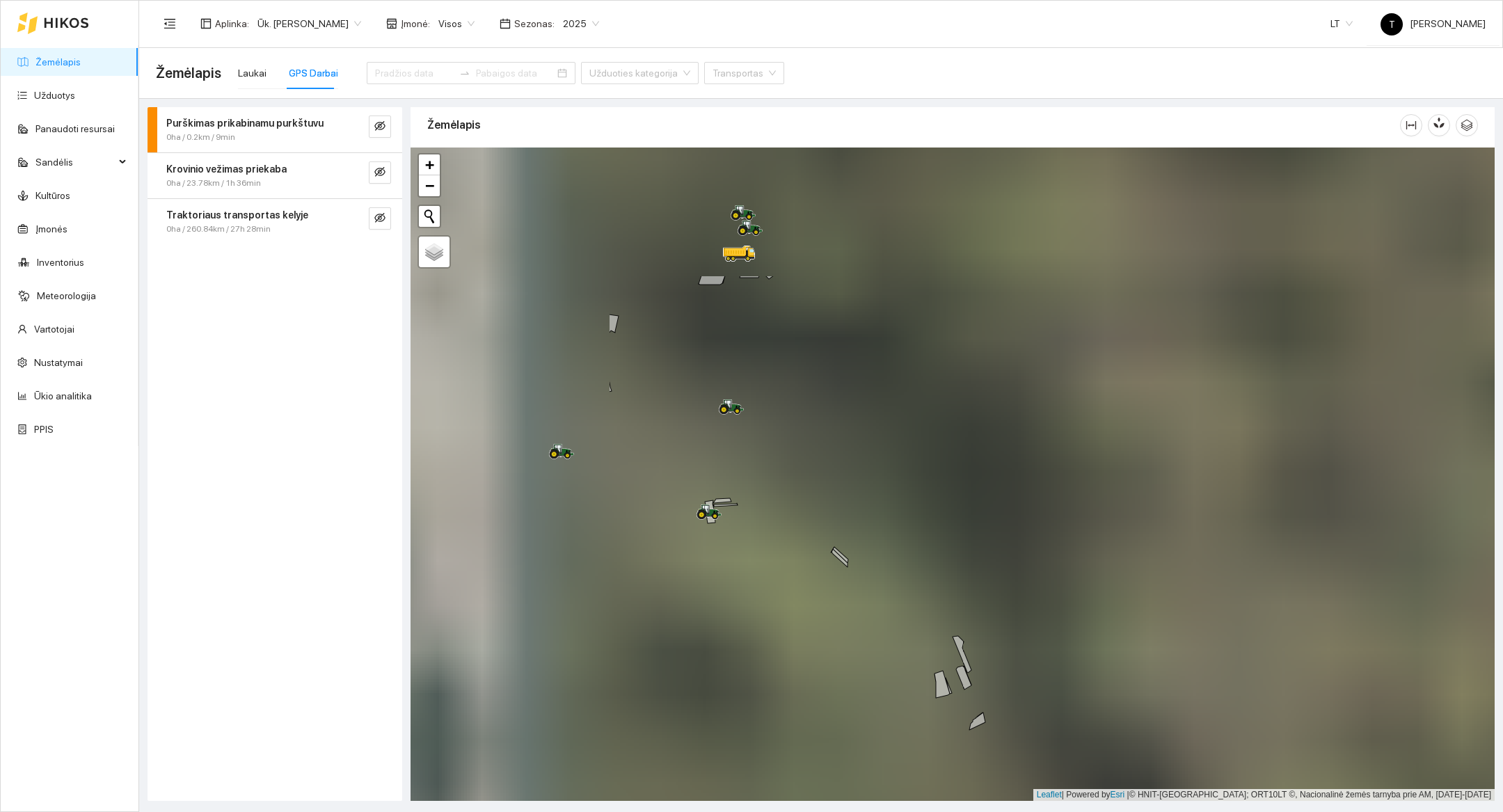
drag, startPoint x: 842, startPoint y: 257, endPoint x: 1297, endPoint y: 569, distance: 551.7
click at [729, 569] on div at bounding box center [953, 473] width 1084 height 654
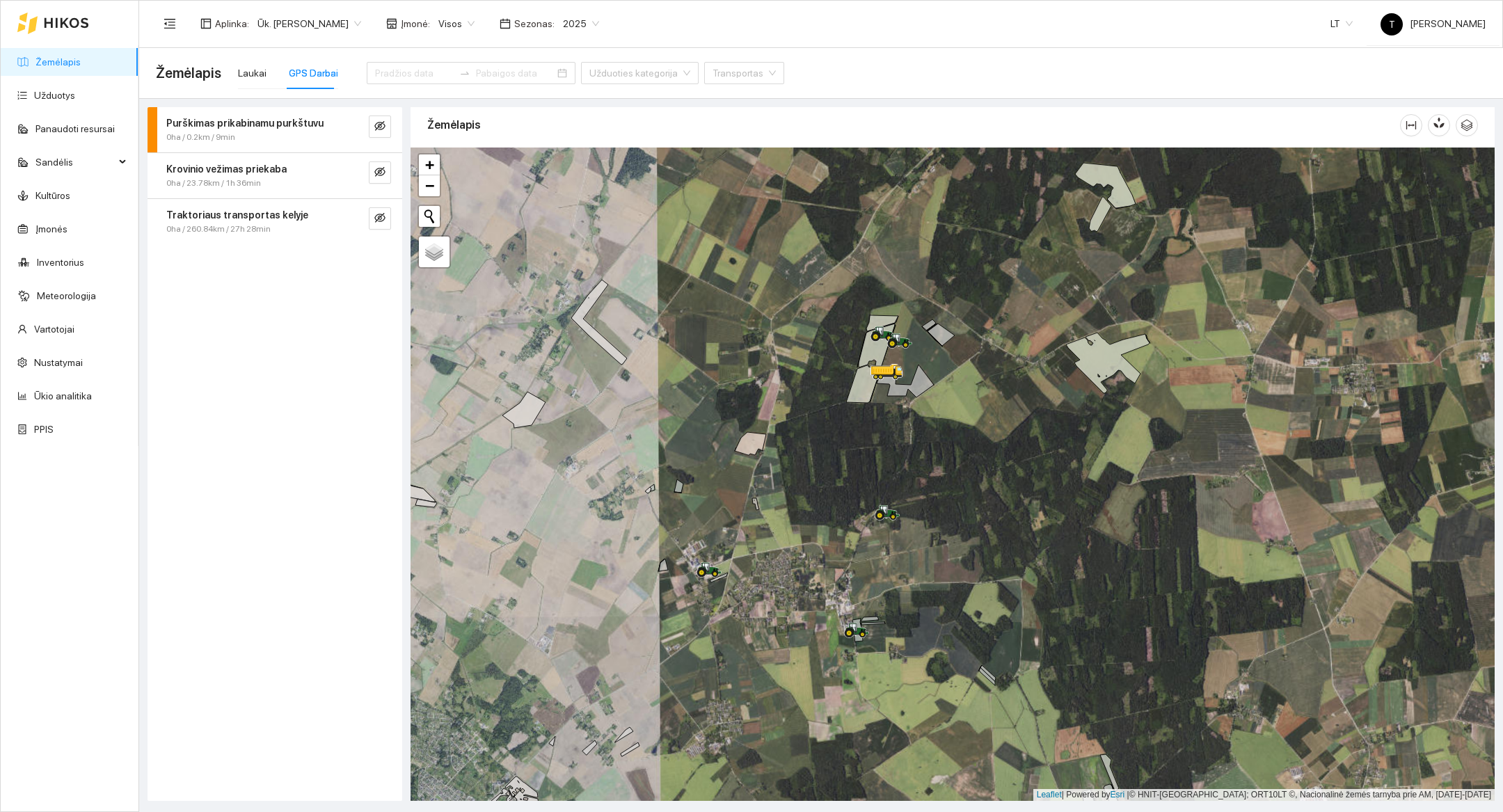
click at [729, 441] on div at bounding box center [953, 473] width 1084 height 654
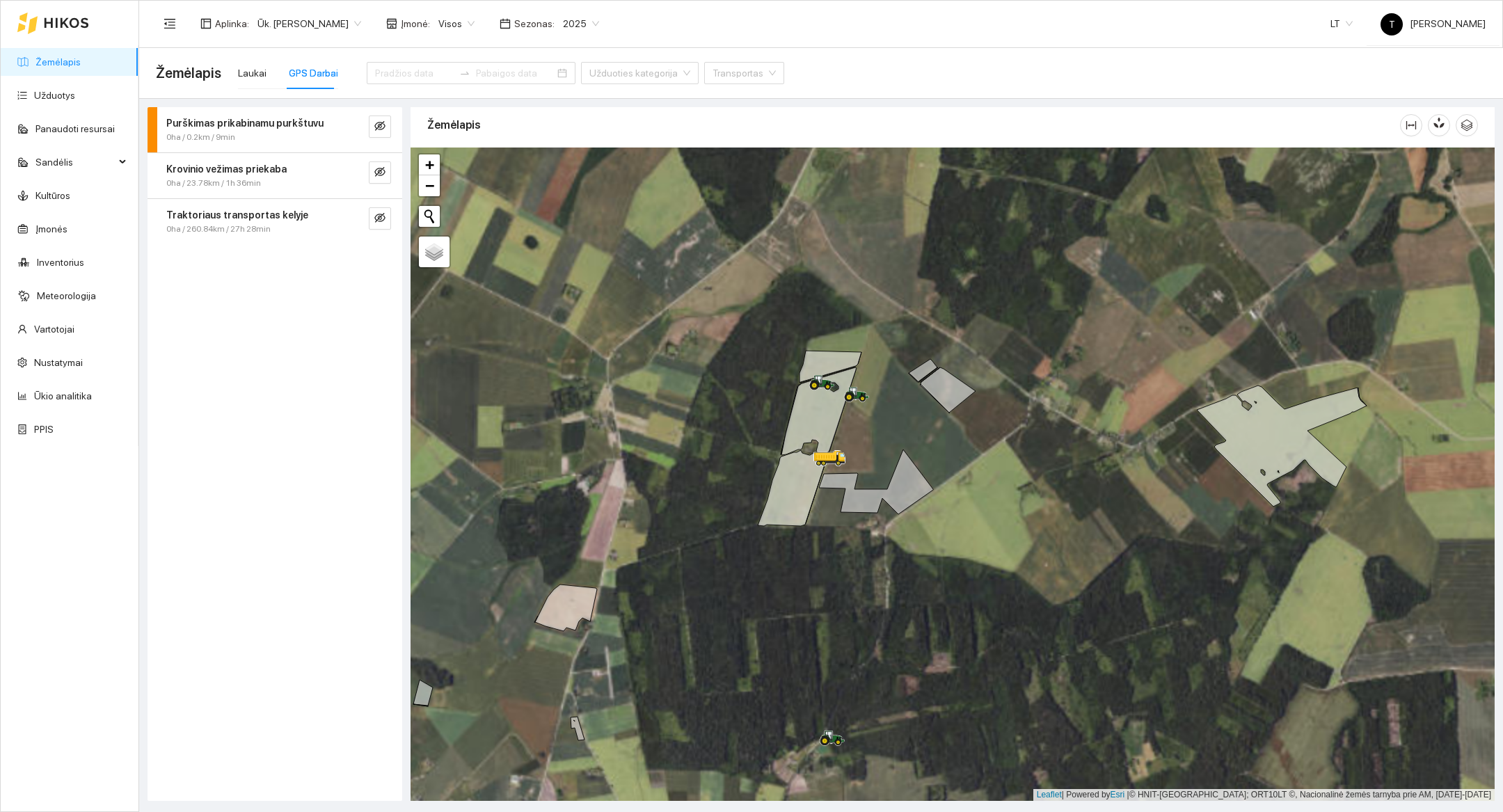
drag, startPoint x: 945, startPoint y: 441, endPoint x: 958, endPoint y: 643, distance: 202.4
click at [729, 643] on div at bounding box center [953, 473] width 1084 height 654
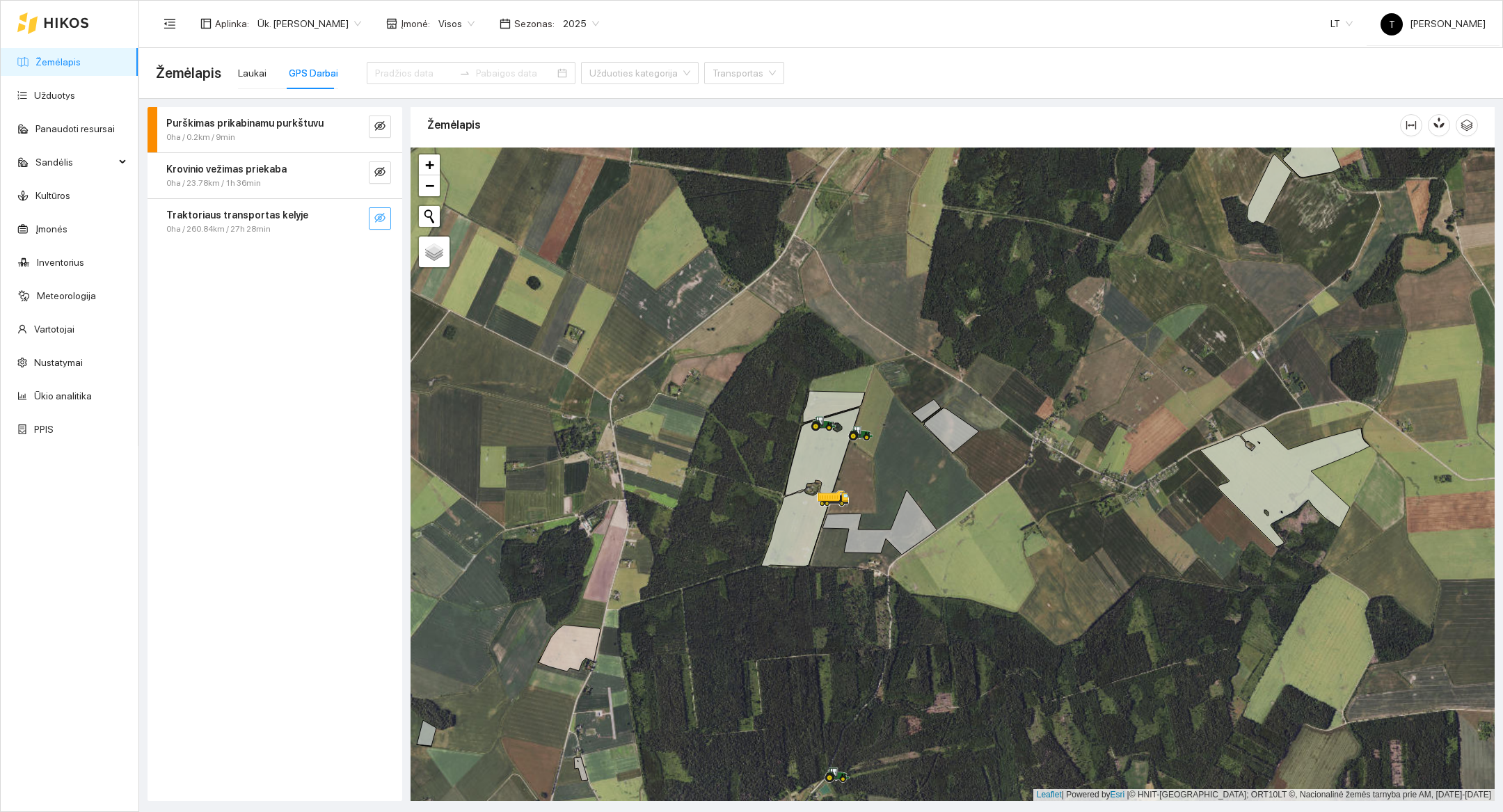
click at [379, 221] on icon "eye-invisible" at bounding box center [380, 218] width 11 height 11
click at [729, 485] on div at bounding box center [953, 473] width 1084 height 654
